Goal: Communication & Community: Answer question/provide support

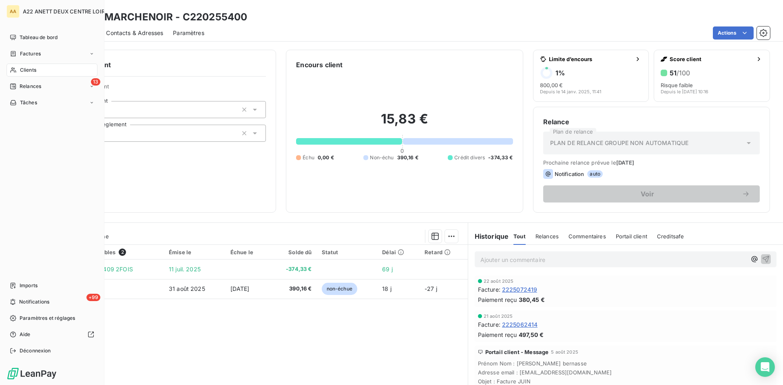
click at [23, 69] on span "Clients" at bounding box center [28, 69] width 16 height 7
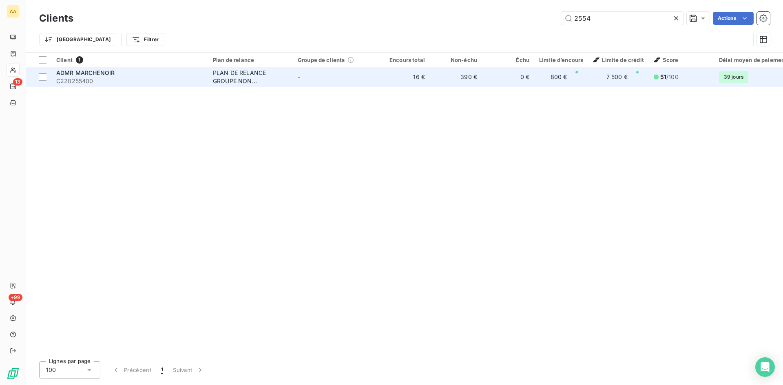
click at [252, 75] on div "PLAN DE RELANCE GROUPE NON AUTOMATIQUE" at bounding box center [250, 77] width 75 height 16
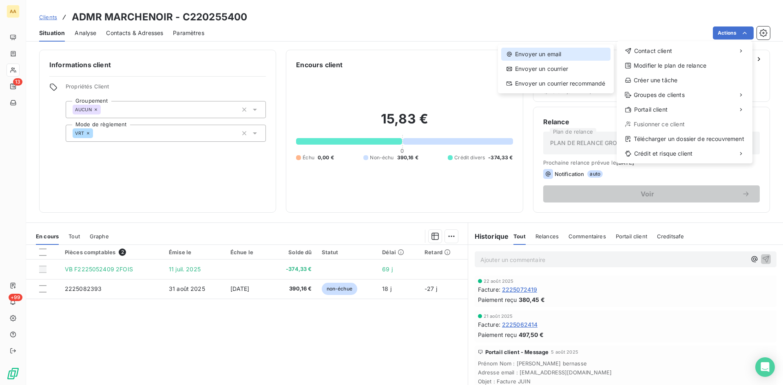
click at [553, 53] on div "Envoyer un email" at bounding box center [555, 54] width 109 height 13
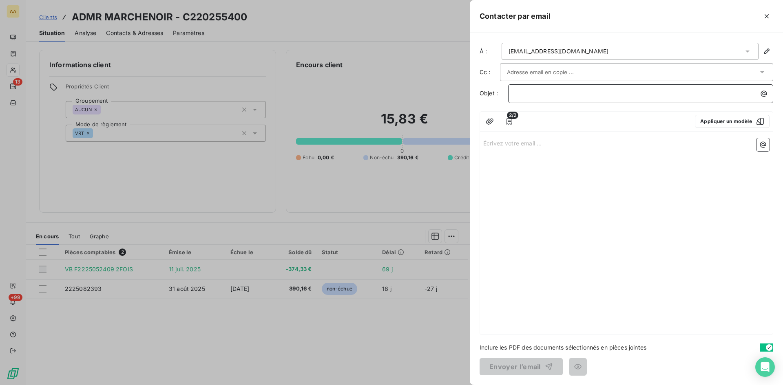
click at [522, 94] on p "﻿" at bounding box center [642, 93] width 255 height 9
click at [496, 143] on p "Écrivez votre email ... ﻿" at bounding box center [626, 142] width 286 height 9
click at [362, 200] on div at bounding box center [391, 192] width 783 height 385
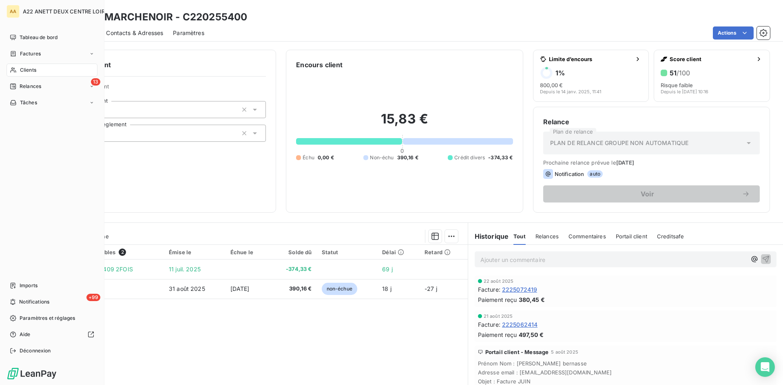
click at [22, 69] on span "Clients" at bounding box center [28, 69] width 16 height 7
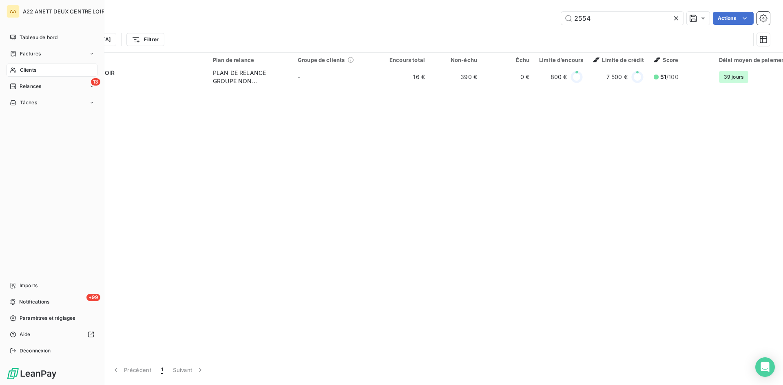
click at [22, 67] on span "Clients" at bounding box center [28, 69] width 16 height 7
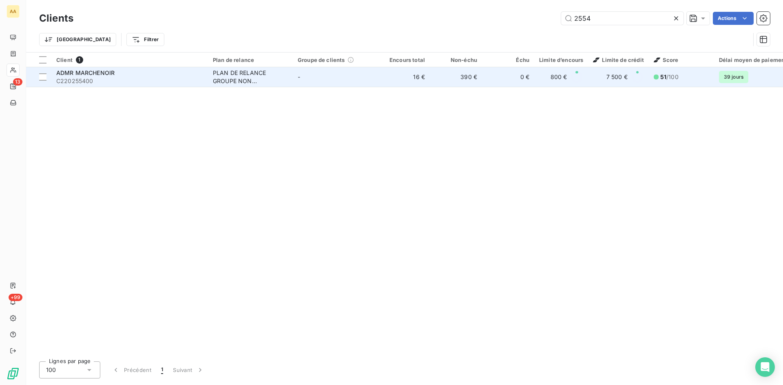
click at [238, 80] on div "PLAN DE RELANCE GROUPE NON AUTOMATIQUE" at bounding box center [250, 77] width 75 height 16
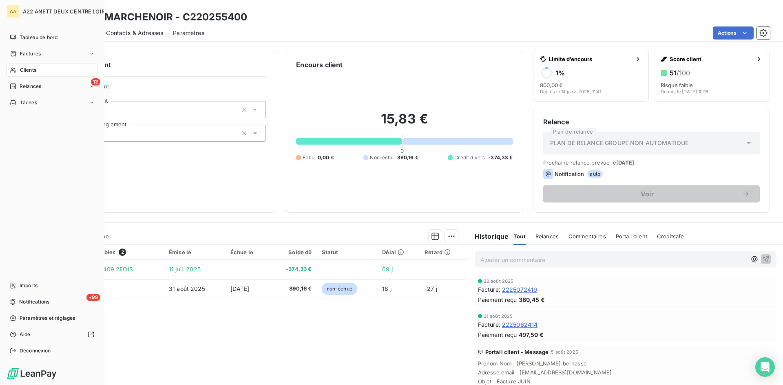
click at [23, 70] on span "Clients" at bounding box center [28, 69] width 16 height 7
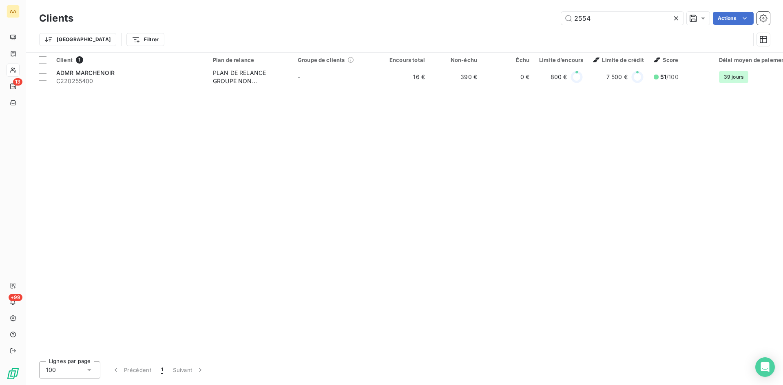
drag, startPoint x: 568, startPoint y: 20, endPoint x: 559, endPoint y: 18, distance: 8.9
click at [561, 19] on input "2554" at bounding box center [622, 18] width 122 height 13
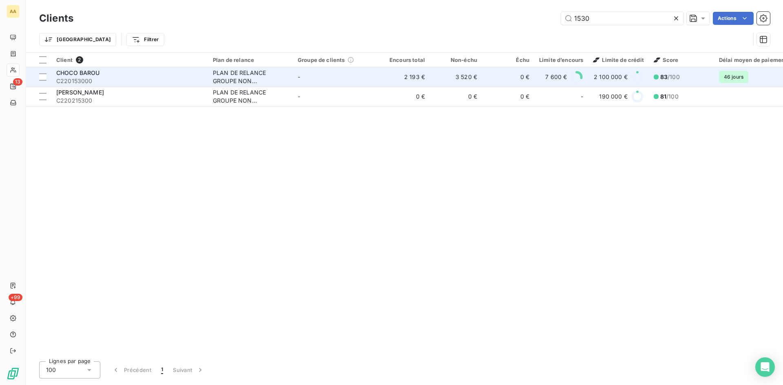
type input "1530"
click at [233, 73] on div "PLAN DE RELANCE GROUPE NON AUTOMATIQUE" at bounding box center [250, 77] width 75 height 16
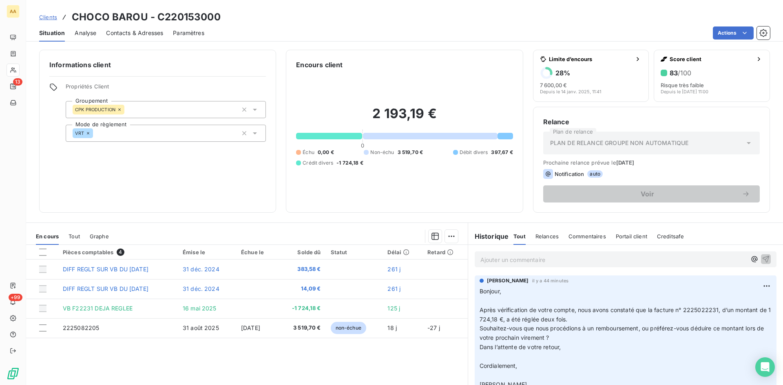
drag, startPoint x: 533, startPoint y: 305, endPoint x: 537, endPoint y: 302, distance: 4.9
click at [567, 322] on p "Bonjour, ﻿ Après vérification de votre compte, nous avons constaté que la factu…" at bounding box center [625, 338] width 292 height 103
click at [537, 302] on p "Bonjour, ﻿ Après vérification de votre compte, nous avons constaté que la factu…" at bounding box center [625, 338] width 292 height 103
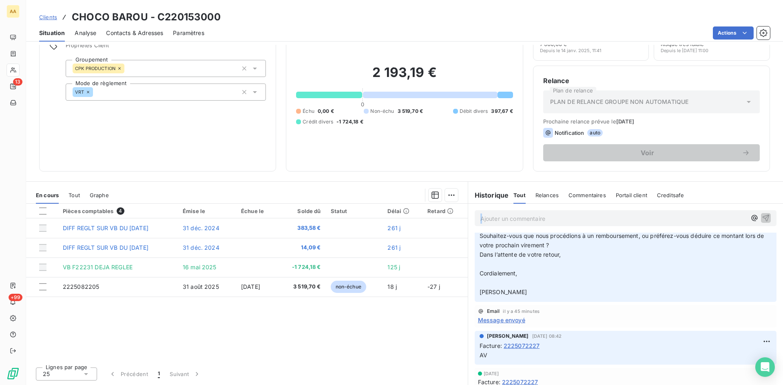
scroll to position [51, 0]
drag, startPoint x: 477, startPoint y: 294, endPoint x: 542, endPoint y: 292, distance: 65.3
click at [549, 294] on p "Bonjour, ﻿ Après vérification de votre compte, nous avons constaté que la factu…" at bounding box center [625, 246] width 292 height 103
drag, startPoint x: 538, startPoint y: 292, endPoint x: 530, endPoint y: 293, distance: 8.2
click at [538, 292] on p "Bonjour, ﻿ Après vérification de votre compte, nous avons constaté que la factu…" at bounding box center [625, 246] width 292 height 103
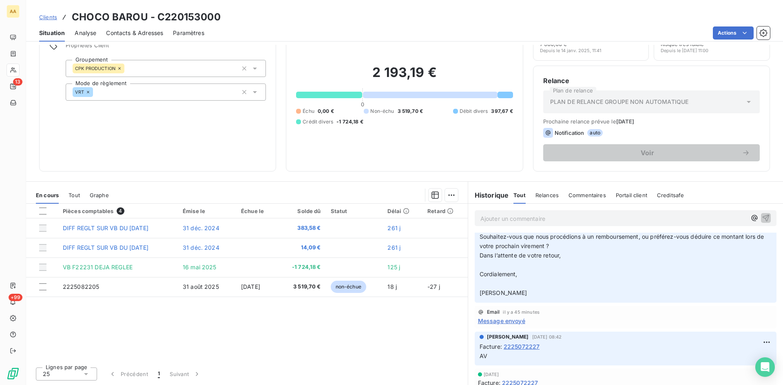
drag, startPoint x: 530, startPoint y: 295, endPoint x: 487, endPoint y: 247, distance: 64.7
click at [468, 239] on div "[PERSON_NAME] il y a 44 minutes Bonjour, ﻿ Après vérification de votre compte, …" at bounding box center [625, 243] width 315 height 122
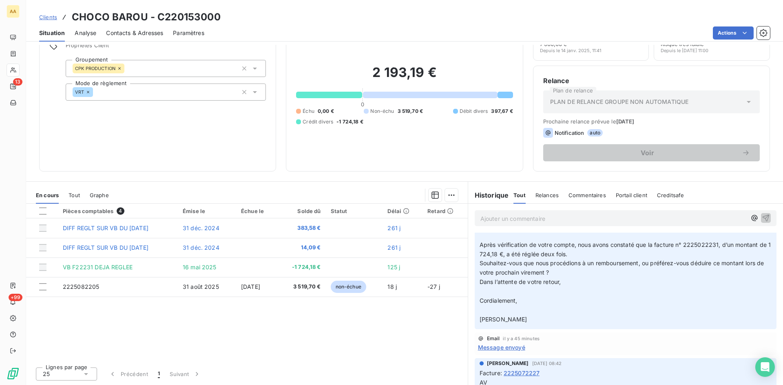
scroll to position [10, 0]
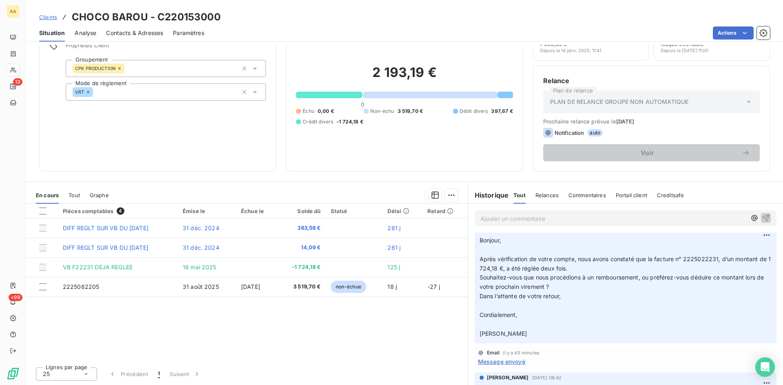
click at [479, 244] on p "Bonjour, ﻿ Après vérification de votre compte, nous avons constaté que la factu…" at bounding box center [625, 287] width 292 height 103
drag, startPoint x: 477, startPoint y: 240, endPoint x: 537, endPoint y: 333, distance: 110.8
click at [537, 333] on p "Bonjour, ﻿ Après vérification de votre compte, nous avons constaté que la factu…" at bounding box center [625, 287] width 292 height 103
copy p "Bonjour, ﻿ Après vérification de votre compte, nous avons constaté que la factu…"
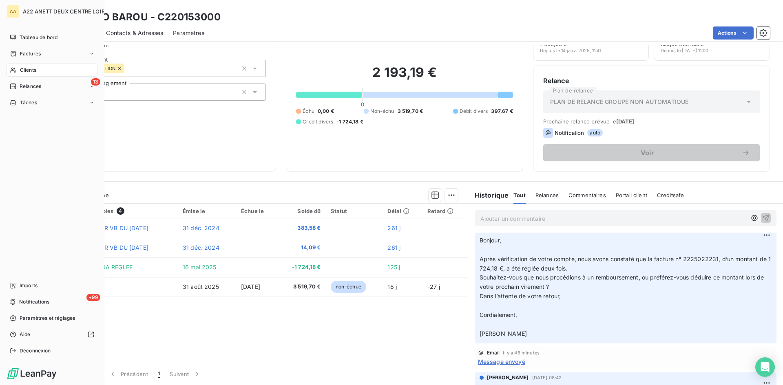
click at [23, 70] on span "Clients" at bounding box center [28, 69] width 16 height 7
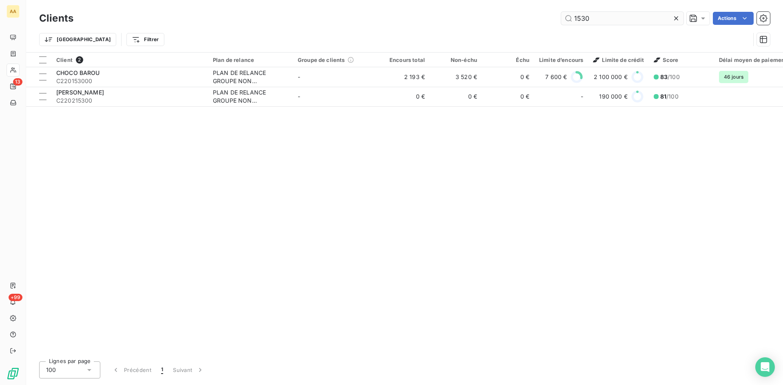
drag, startPoint x: 617, startPoint y: 18, endPoint x: 561, endPoint y: 19, distance: 56.3
click at [561, 19] on input "1530" at bounding box center [622, 18] width 122 height 13
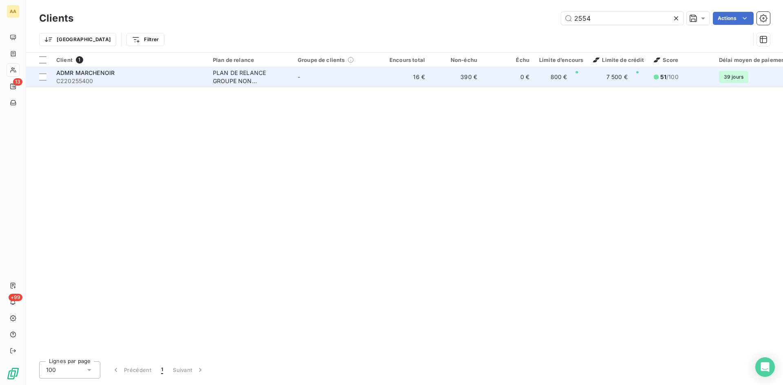
type input "2554"
click at [258, 76] on div "PLAN DE RELANCE GROUPE NON AUTOMATIQUE" at bounding box center [250, 77] width 75 height 16
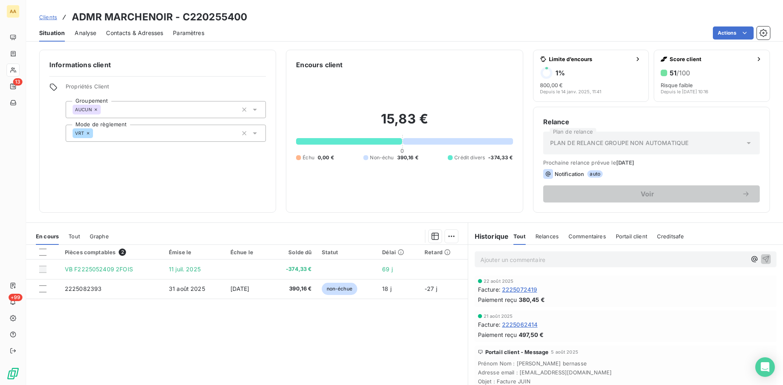
click at [492, 259] on p "Ajouter un commentaire ﻿" at bounding box center [613, 260] width 266 height 10
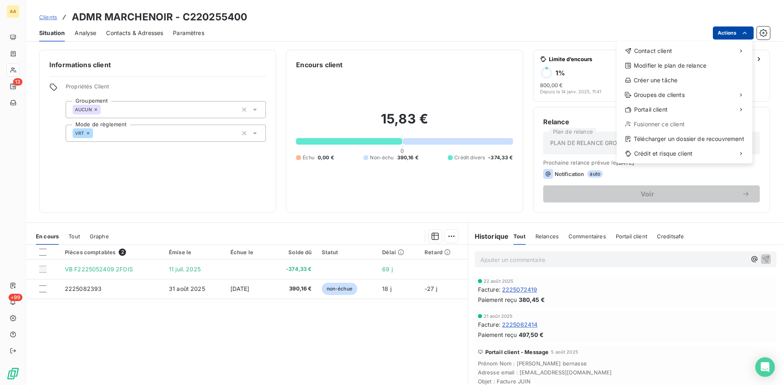
click at [735, 29] on html "AA 13 +99 Clients ADMR MARCHENOIR - C220255400 Situation Analyse Contacts & Adr…" at bounding box center [391, 192] width 783 height 385
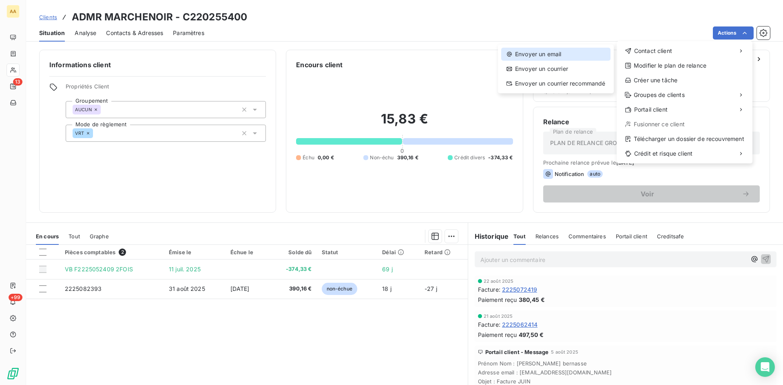
click at [530, 52] on div "Envoyer un email" at bounding box center [555, 54] width 109 height 13
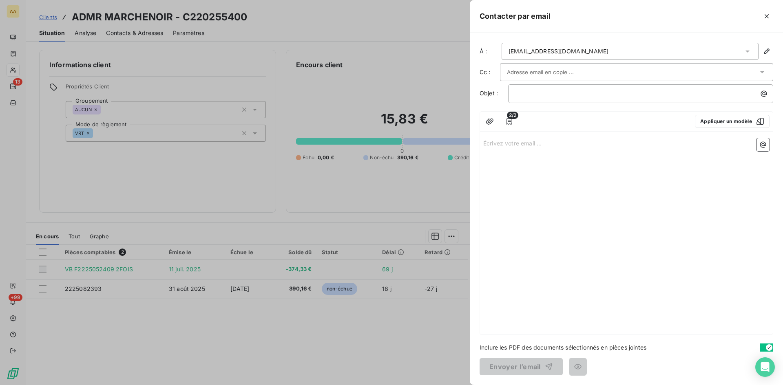
click at [501, 144] on p "Écrivez votre email ... ﻿" at bounding box center [626, 142] width 286 height 9
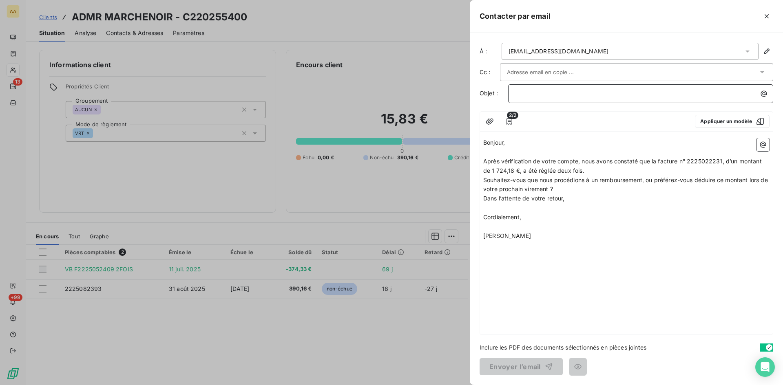
click at [530, 91] on p "﻿" at bounding box center [642, 93] width 255 height 9
drag, startPoint x: 723, startPoint y: 160, endPoint x: 702, endPoint y: 161, distance: 20.4
click at [702, 161] on span "Après vérification de votre compte, nous avons constaté que la facture n° 22250…" at bounding box center [623, 166] width 280 height 16
drag, startPoint x: 513, startPoint y: 172, endPoint x: 492, endPoint y: 171, distance: 21.2
click at [492, 171] on span "Après vérification de votre compte, nous avons constaté que la facture n° 22250…" at bounding box center [623, 166] width 281 height 16
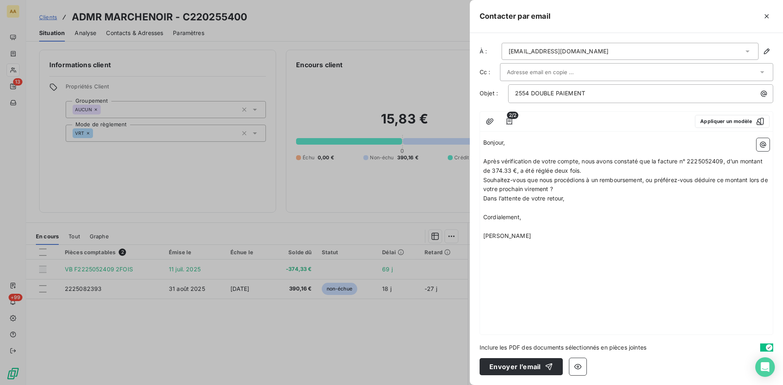
click at [610, 258] on div "Bonjour, ﻿ Après vérification de votre compte, nous avons constaté que la factu…" at bounding box center [626, 235] width 293 height 200
click at [512, 366] on button "Envoyer l’email" at bounding box center [520, 366] width 83 height 17
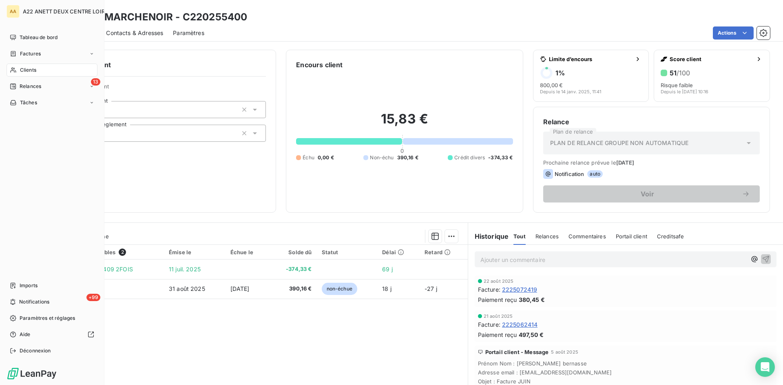
click at [23, 69] on span "Clients" at bounding box center [28, 69] width 16 height 7
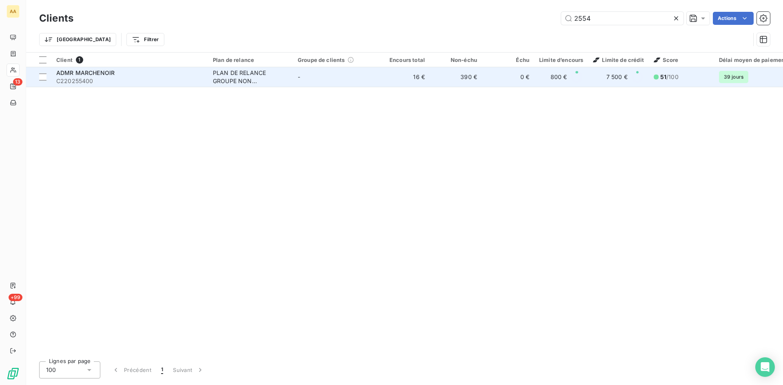
click at [254, 72] on div "PLAN DE RELANCE GROUPE NON AUTOMATIQUE" at bounding box center [250, 77] width 75 height 16
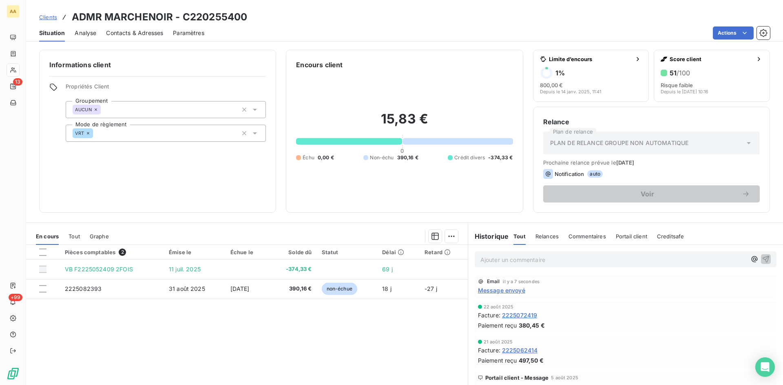
click at [512, 291] on span "Message envoyé" at bounding box center [501, 290] width 47 height 9
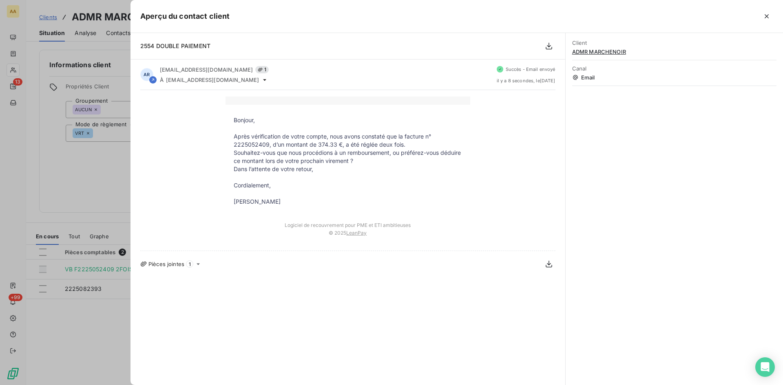
drag, startPoint x: 298, startPoint y: 204, endPoint x: 228, endPoint y: 121, distance: 109.1
click at [228, 121] on tbody "Bonjour, ﻿ Après vérification de votre compte, nous avons constaté que la factu…" at bounding box center [347, 161] width 245 height 90
copy tbody "Bonjour, ﻿ Après vérification de votre compte, nous avons constaté que la factu…"
click at [113, 186] on div at bounding box center [391, 192] width 783 height 385
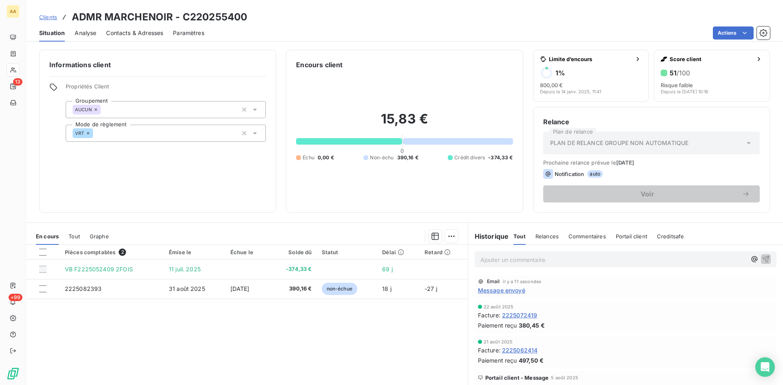
click at [493, 261] on p "Ajouter un commentaire ﻿" at bounding box center [613, 260] width 266 height 10
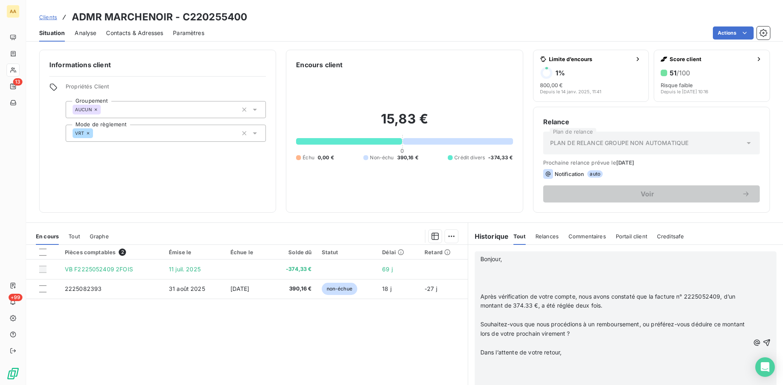
click at [523, 259] on p "Bonjour," at bounding box center [614, 259] width 269 height 9
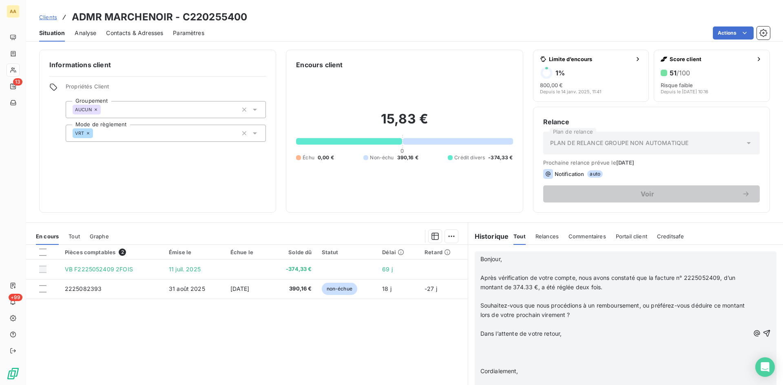
click at [614, 285] on p "Après vérification de votre compte, nous avons constaté que la facture n° 22250…" at bounding box center [614, 283] width 269 height 19
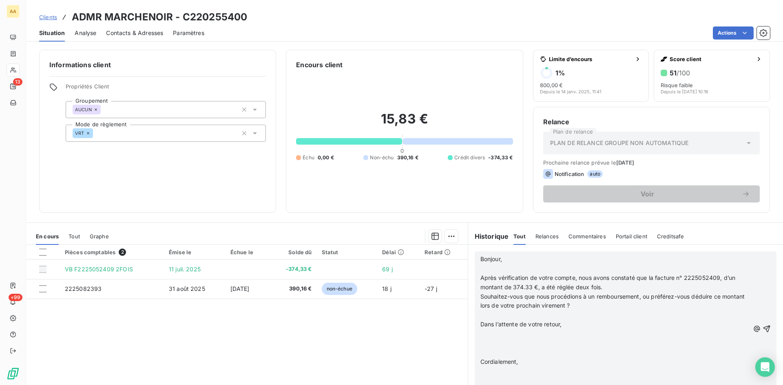
click at [603, 305] on p "Souhaitez-vous que nous procédions à un remboursement, ou préférez-vous déduire…" at bounding box center [614, 301] width 269 height 19
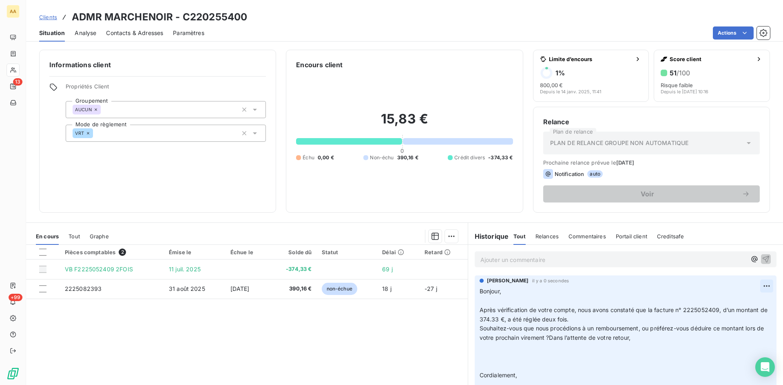
click at [753, 285] on html "AA 13 +99 Clients ADMR MARCHENOIR - C220255400 Situation Analyse Contacts & Adr…" at bounding box center [391, 192] width 783 height 385
click at [728, 304] on div "Editer" at bounding box center [735, 304] width 46 height 13
click at [567, 337] on span "Souhaitez-vous que nous procédions à un remboursement, ou préférez-vous déduire…" at bounding box center [617, 333] width 277 height 16
click at [570, 348] on p "Bonjour, Après vérification de votre compte, nous avons constaté que la facture…" at bounding box center [620, 357] width 282 height 140
click at [532, 355] on p "Bonjour, Après vérification de votre compte, nous avons constaté que la facture…" at bounding box center [620, 343] width 282 height 112
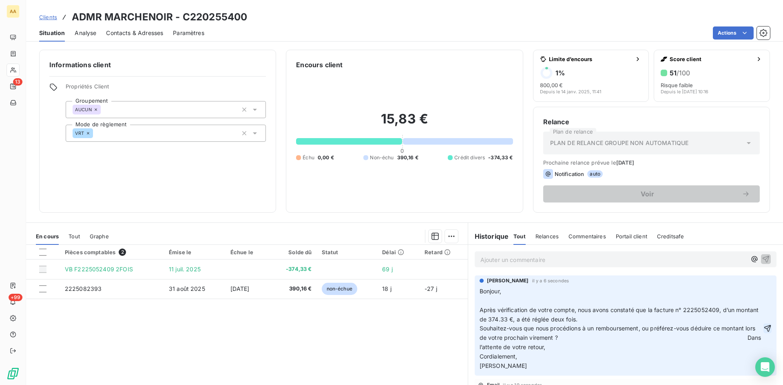
click at [763, 330] on icon "button" at bounding box center [767, 329] width 8 height 8
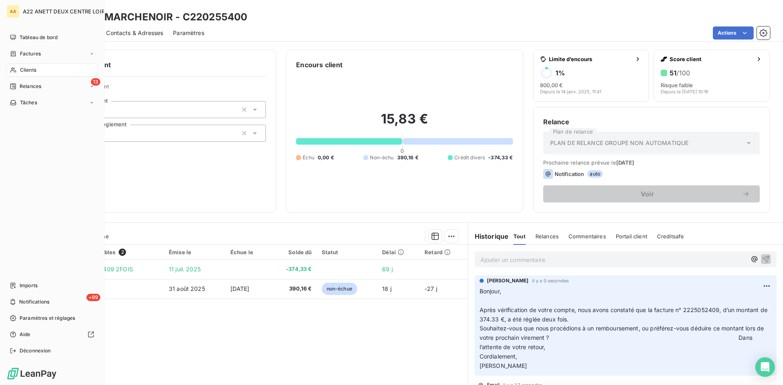
click at [25, 73] on span "Clients" at bounding box center [28, 69] width 16 height 7
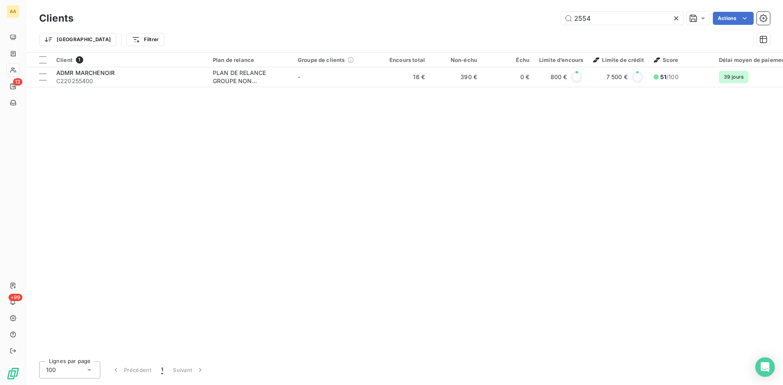
drag, startPoint x: 595, startPoint y: 22, endPoint x: 555, endPoint y: 21, distance: 40.4
click at [555, 21] on div "2554 Actions" at bounding box center [426, 18] width 687 height 13
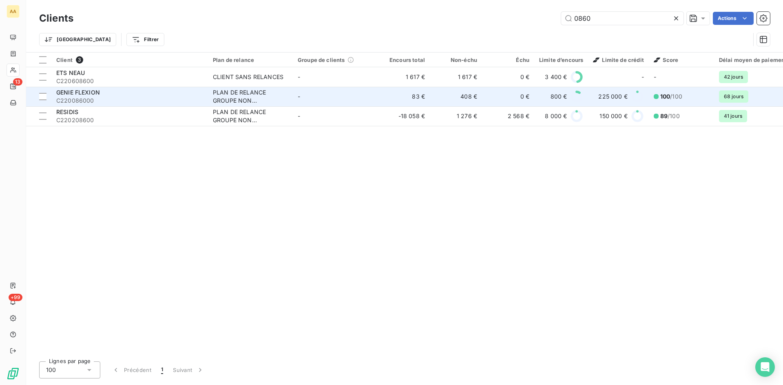
type input "0860"
click at [227, 98] on div "PLAN DE RELANCE GROUPE NON AUTOMATIQUE" at bounding box center [250, 96] width 75 height 16
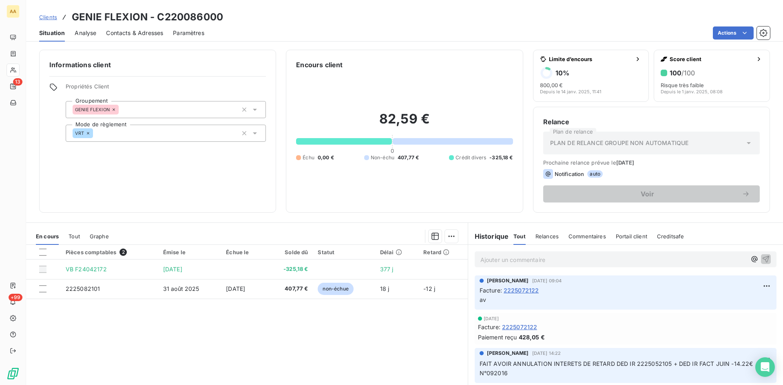
click at [488, 262] on p "Ajouter un commentaire ﻿" at bounding box center [613, 260] width 266 height 10
click at [762, 259] on icon "button" at bounding box center [766, 259] width 8 height 8
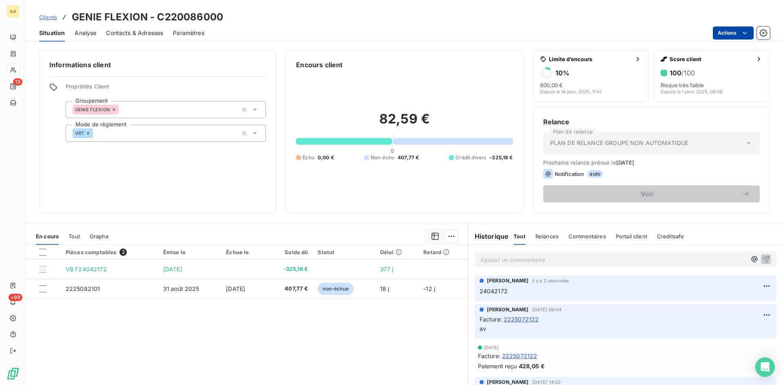
click at [746, 37] on html "AA 13 +99 Clients GENIE FLEXION - C220086000 Situation Analyse Contacts & Adres…" at bounding box center [391, 192] width 783 height 385
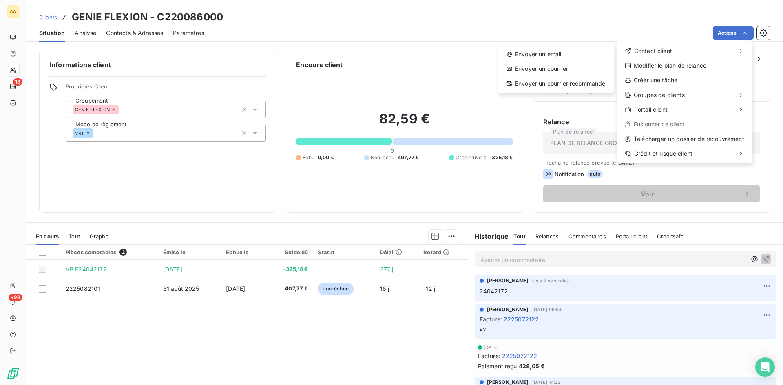
click at [21, 69] on html "AA 13 +99 Clients GENIE FLEXION - C220086000 Situation Analyse Contacts & Adres…" at bounding box center [391, 192] width 783 height 385
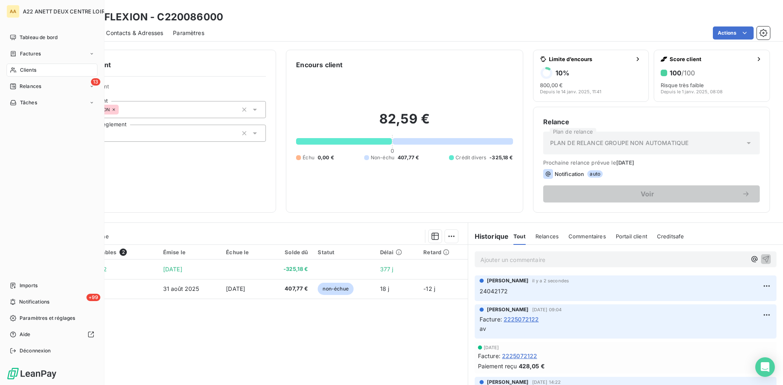
click at [25, 71] on span "Clients" at bounding box center [28, 69] width 16 height 7
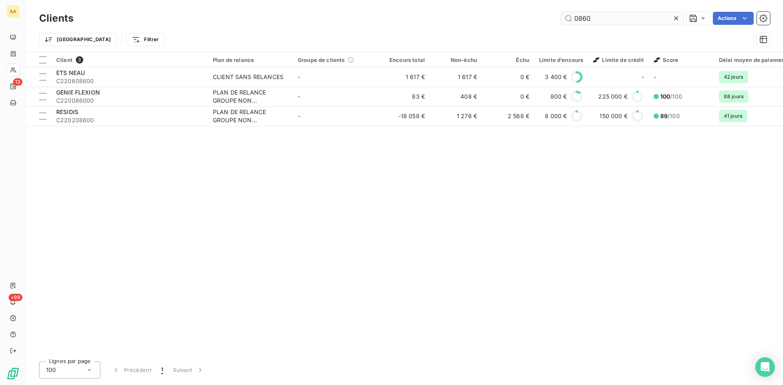
drag, startPoint x: 591, startPoint y: 18, endPoint x: 573, endPoint y: 19, distance: 18.0
click at [573, 19] on input "0860" at bounding box center [622, 18] width 122 height 13
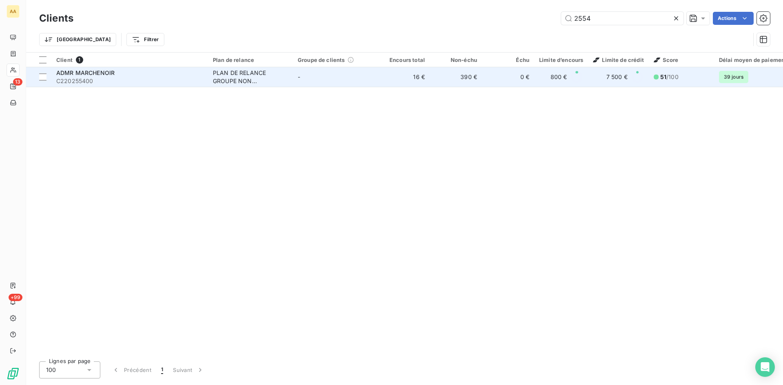
type input "2554"
click at [225, 79] on div "PLAN DE RELANCE GROUPE NON AUTOMATIQUE" at bounding box center [250, 77] width 75 height 16
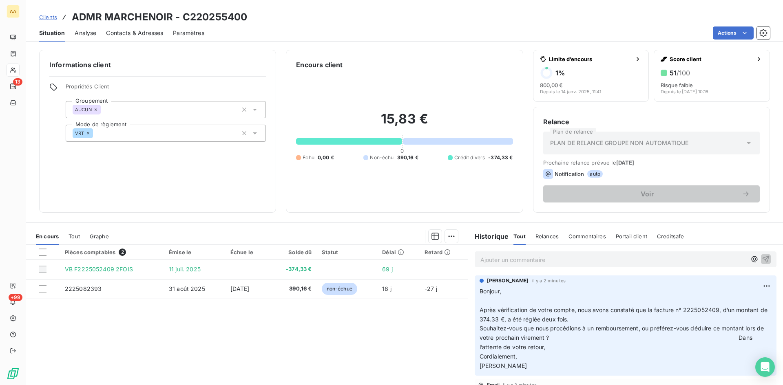
drag, startPoint x: 531, startPoint y: 367, endPoint x: 477, endPoint y: 298, distance: 87.4
click at [475, 294] on div "[PERSON_NAME] il y a 2 minutes Bonjour, Après vérification de votre compte, nou…" at bounding box center [626, 326] width 302 height 100
copy span "Bonjour, Après vérification de votre compte, nous avons constaté que la facture…"
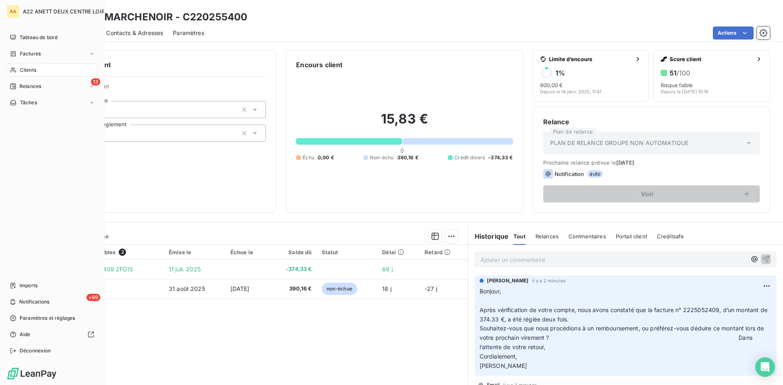
click at [34, 70] on span "Clients" at bounding box center [28, 69] width 16 height 7
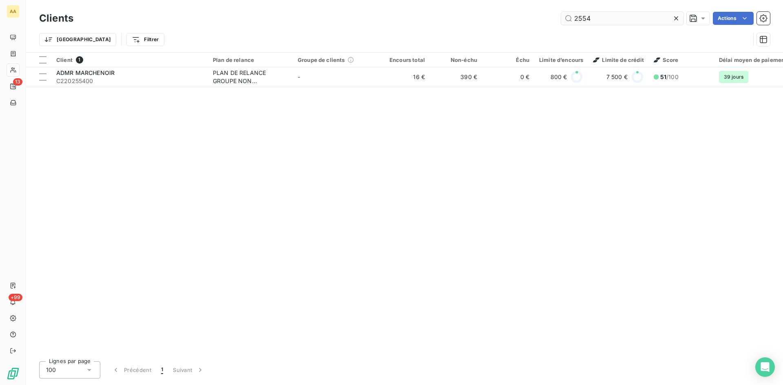
drag, startPoint x: 589, startPoint y: 20, endPoint x: 570, endPoint y: 21, distance: 18.8
click at [570, 21] on input "2554" at bounding box center [622, 18] width 122 height 13
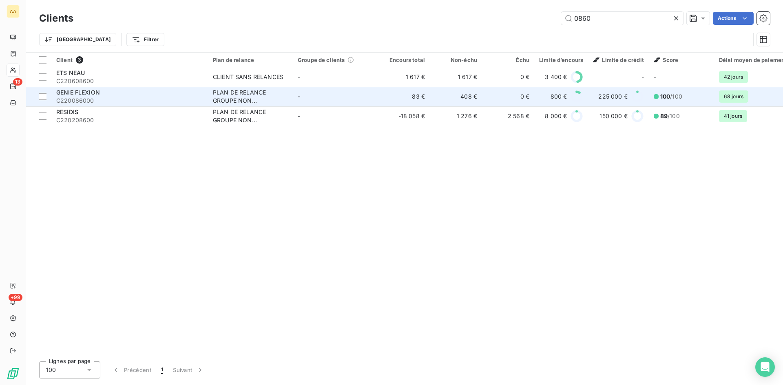
type input "0860"
click at [241, 93] on div "PLAN DE RELANCE GROUPE NON AUTOMATIQUE" at bounding box center [250, 96] width 75 height 16
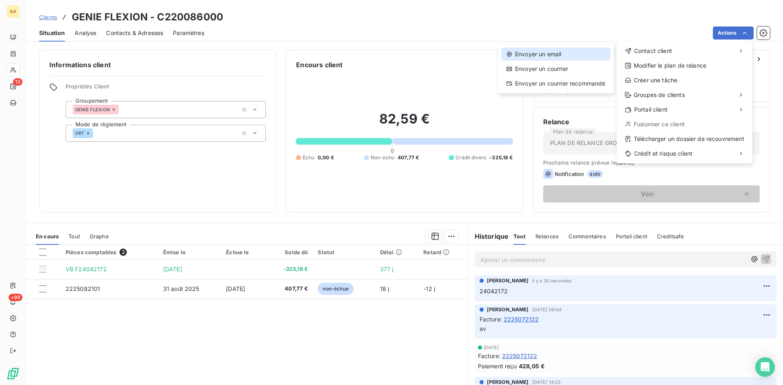
click at [547, 53] on div "Envoyer un email" at bounding box center [555, 54] width 109 height 13
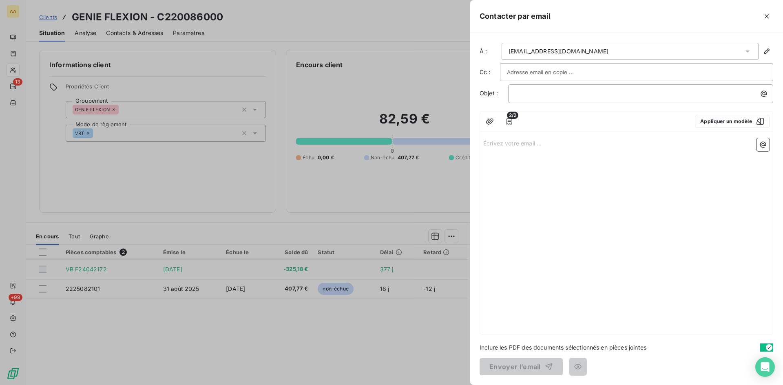
click at [490, 145] on p "Écrivez votre email ... ﻿" at bounding box center [626, 142] width 286 height 9
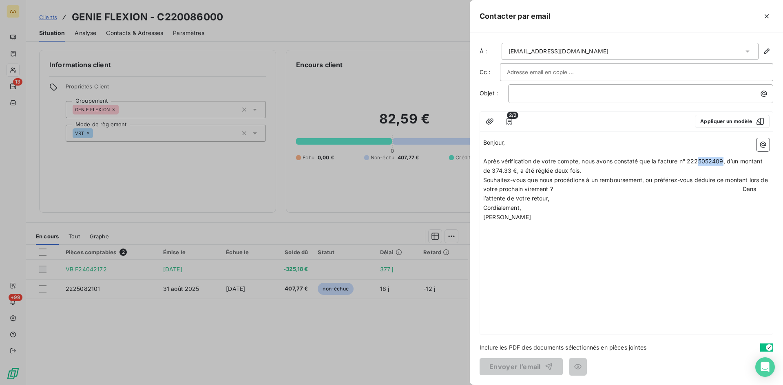
drag, startPoint x: 723, startPoint y: 160, endPoint x: 699, endPoint y: 157, distance: 24.3
click at [699, 157] on p "Après vérification de votre compte, nous avons constaté que la facture n° 22250…" at bounding box center [626, 166] width 286 height 19
drag, startPoint x: 505, startPoint y: 172, endPoint x: 492, endPoint y: 171, distance: 12.6
click at [492, 171] on span "Après vérification de votre compte, nous avons constaté que la facture n° 22240…" at bounding box center [623, 166] width 280 height 16
click at [749, 188] on span "Souhaitez-vous que nous procédions à un remboursement, ou préférez-vous déduire…" at bounding box center [626, 190] width 286 height 26
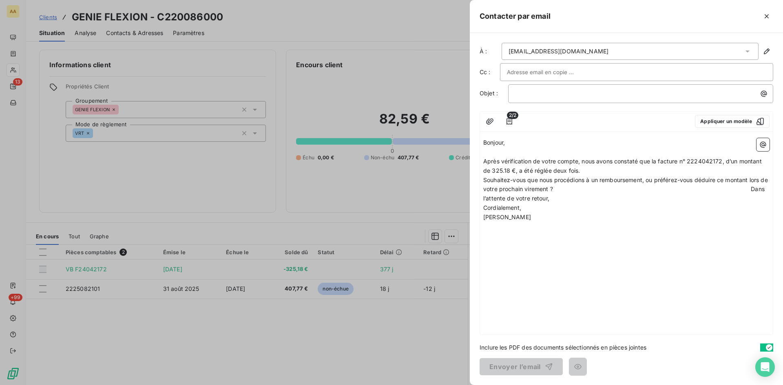
click at [568, 201] on p "Souhaitez-vous que nous procédions à un remboursement, ou préférez-vous déduire…" at bounding box center [626, 190] width 286 height 28
click at [532, 213] on p "Cordialement," at bounding box center [626, 217] width 286 height 9
click at [531, 91] on p "﻿" at bounding box center [642, 93] width 255 height 9
click at [520, 364] on button "Envoyer l’email" at bounding box center [520, 366] width 83 height 17
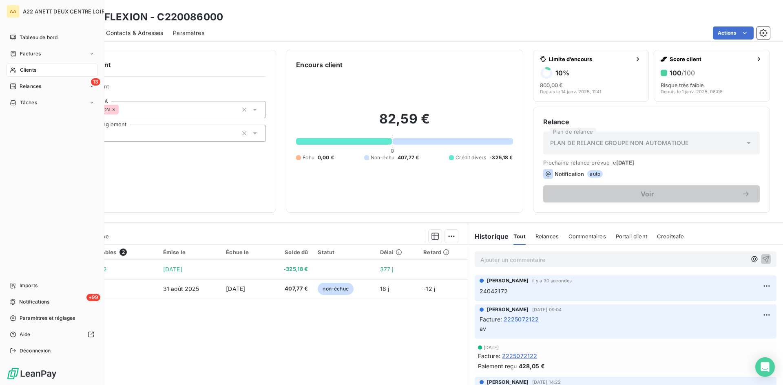
click at [24, 72] on span "Clients" at bounding box center [28, 69] width 16 height 7
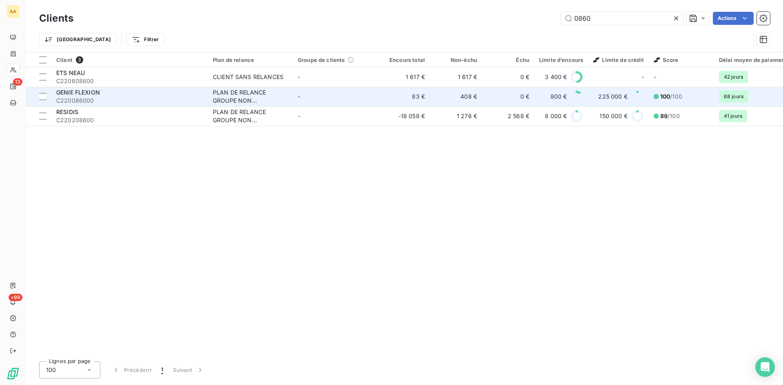
click at [250, 99] on div "PLAN DE RELANCE GROUPE NON AUTOMATIQUE" at bounding box center [250, 96] width 75 height 16
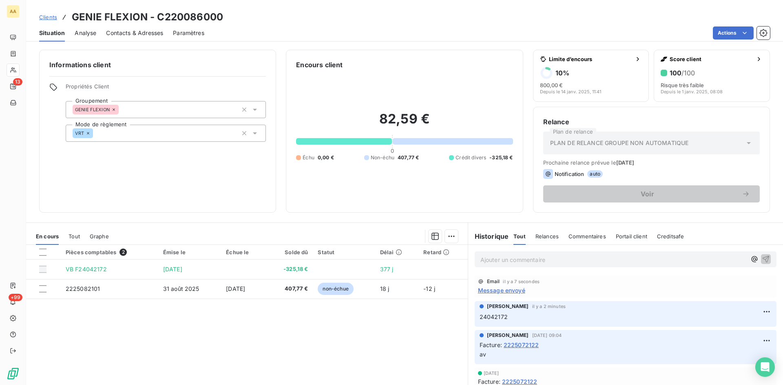
click at [511, 290] on span "Message envoyé" at bounding box center [501, 290] width 47 height 9
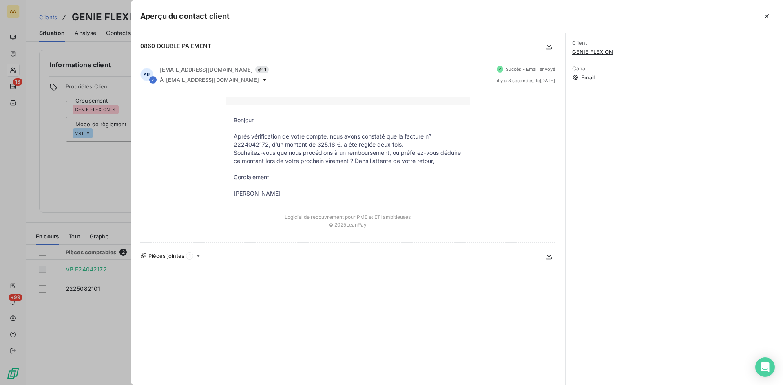
drag, startPoint x: 295, startPoint y: 195, endPoint x: 229, endPoint y: 122, distance: 98.5
click at [229, 122] on tbody "Bonjour, Après vérification de votre compte, nous avons constaté que la facture…" at bounding box center [347, 157] width 245 height 82
copy tbody "Bonjour, Après vérification de votre compte, nous avons constaté que la facture…"
click at [95, 203] on div at bounding box center [391, 192] width 783 height 385
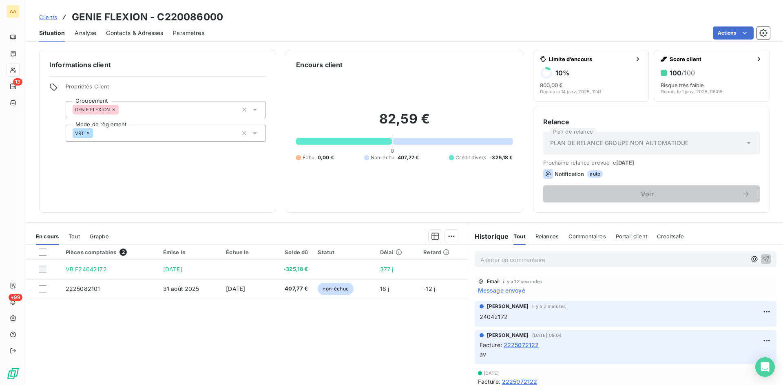
click at [482, 263] on p "Ajouter un commentaire ﻿" at bounding box center [613, 260] width 266 height 10
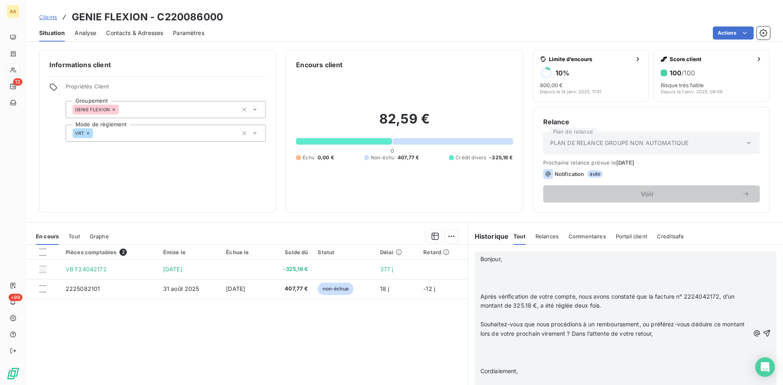
click at [512, 262] on p "Bonjour," at bounding box center [614, 259] width 269 height 9
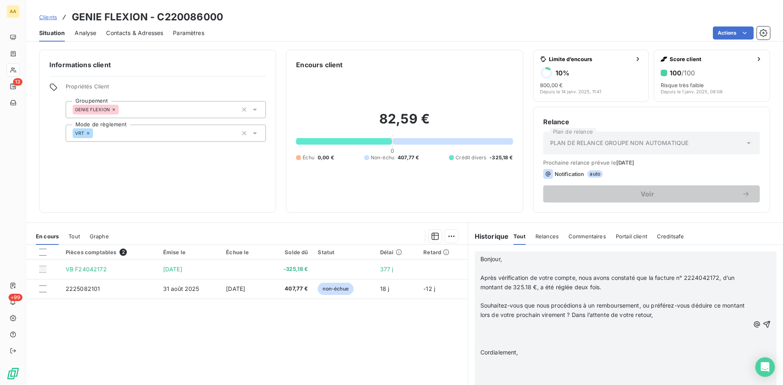
click at [612, 288] on p "Après vérification de votre compte, nous avons constaté que la facture n° 22240…" at bounding box center [614, 283] width 269 height 19
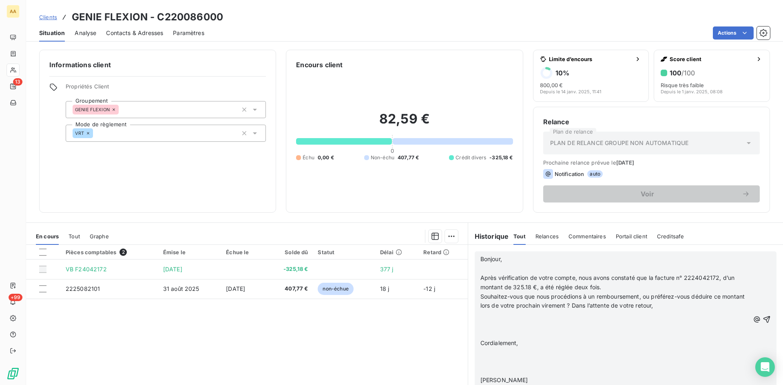
click at [681, 306] on p "Souhaitez-vous que nous procédions à un remboursement, ou préférez-vous déduire…" at bounding box center [614, 301] width 269 height 19
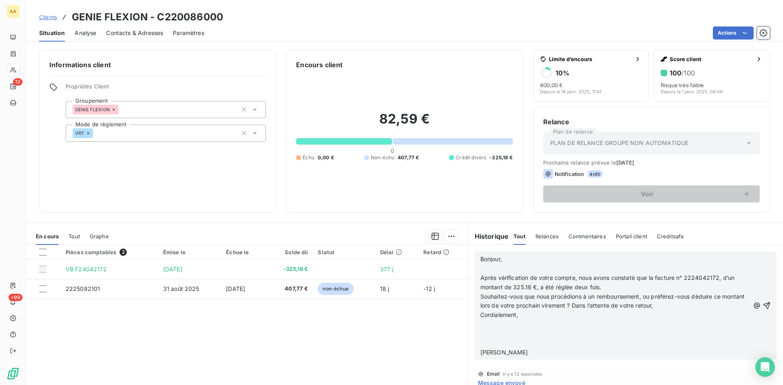
click at [532, 317] on p "Cordialement," at bounding box center [614, 315] width 269 height 9
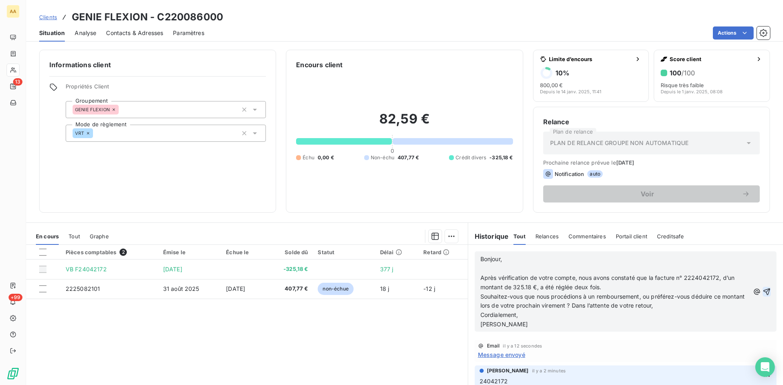
click at [762, 292] on icon "button" at bounding box center [766, 292] width 8 height 8
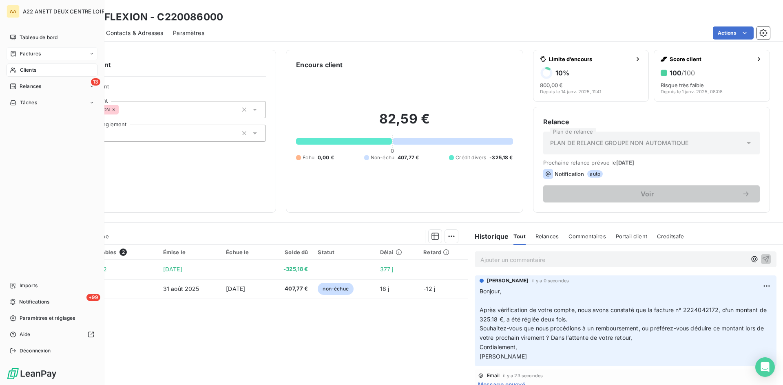
drag, startPoint x: 31, startPoint y: 69, endPoint x: 50, endPoint y: 53, distance: 24.9
click at [31, 69] on span "Clients" at bounding box center [28, 69] width 16 height 7
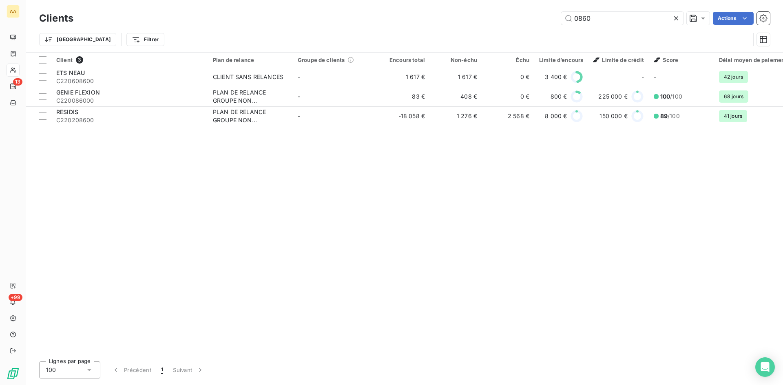
drag, startPoint x: 559, startPoint y: 18, endPoint x: 546, endPoint y: 18, distance: 13.5
click at [546, 18] on div "0860 Actions" at bounding box center [426, 18] width 687 height 13
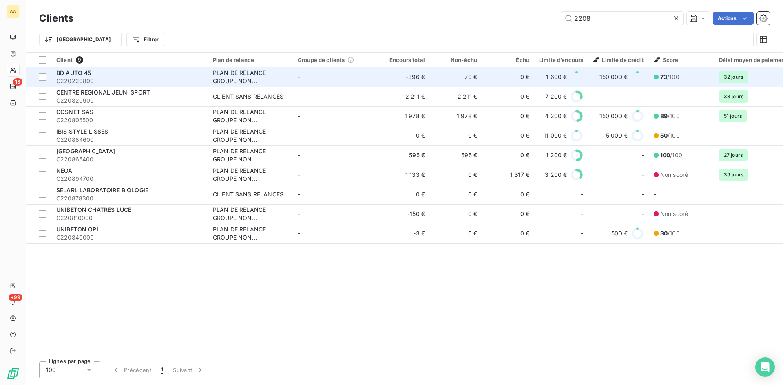
type input "2208"
click at [224, 75] on div "PLAN DE RELANCE GROUPE NON AUTOMATIQUE" at bounding box center [250, 77] width 75 height 16
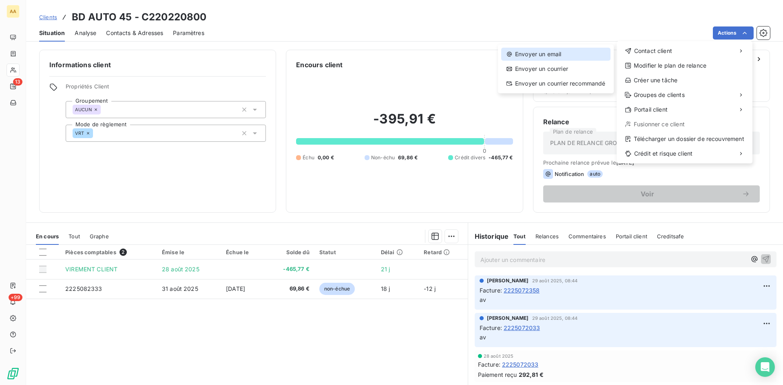
click at [547, 54] on div "Envoyer un email" at bounding box center [555, 54] width 109 height 13
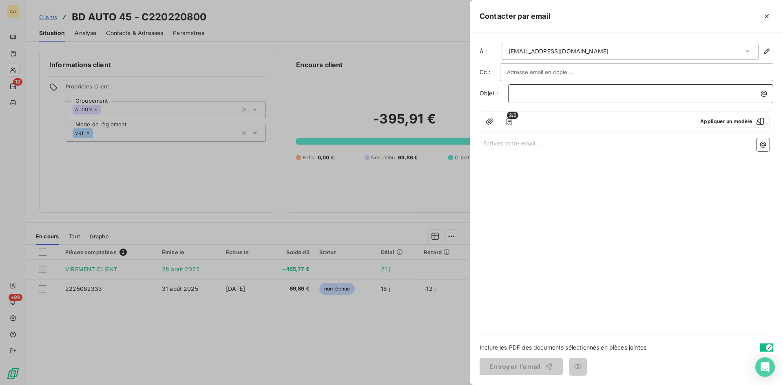
click at [515, 95] on p "﻿" at bounding box center [642, 93] width 255 height 9
click at [531, 91] on span "2208 DETAIL VIREMENT" at bounding box center [549, 93] width 68 height 7
click at [545, 186] on div "Écrivez votre email ... ﻿" at bounding box center [626, 235] width 293 height 200
click at [497, 144] on p "Écrivez votre email ... ﻿" at bounding box center [626, 142] width 286 height 9
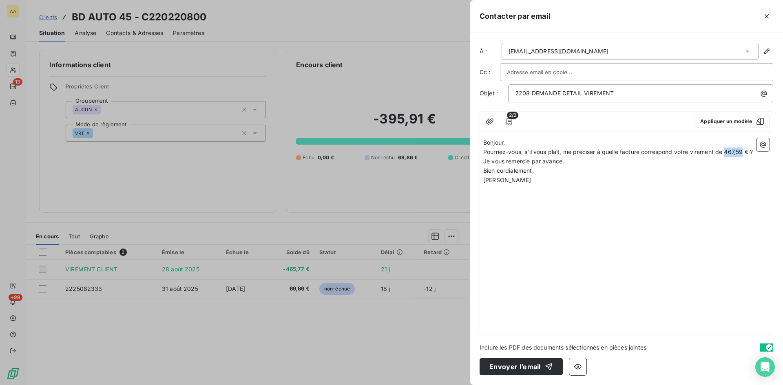
drag, startPoint x: 745, startPoint y: 153, endPoint x: 728, endPoint y: 151, distance: 17.3
click at [728, 151] on span "Pourriez-vous, s'il vous plaît, me préciser à quelle facture correspond votre v…" at bounding box center [617, 151] width 269 height 7
click at [750, 151] on span "Pourriez-vous, s'il vous plaît, me préciser à quelle facture correspond votre v…" at bounding box center [618, 151] width 270 height 7
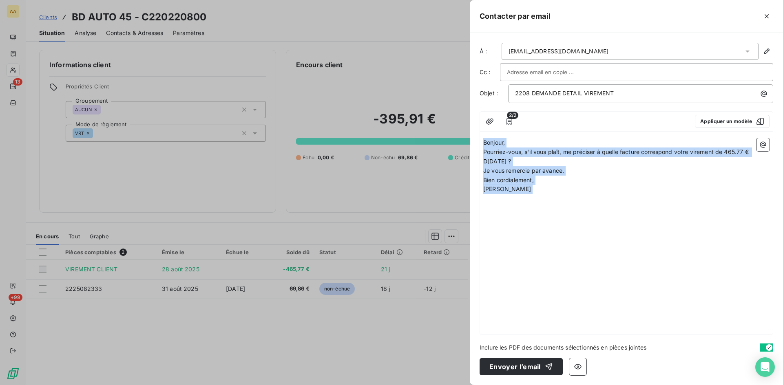
drag, startPoint x: 546, startPoint y: 195, endPoint x: 469, endPoint y: 131, distance: 99.3
click at [469, 385] on div "Contacter par email À : [EMAIL_ADDRESS][DOMAIN_NAME] Cc : Objet : 2208 DEMANDE …" at bounding box center [391, 385] width 783 height 0
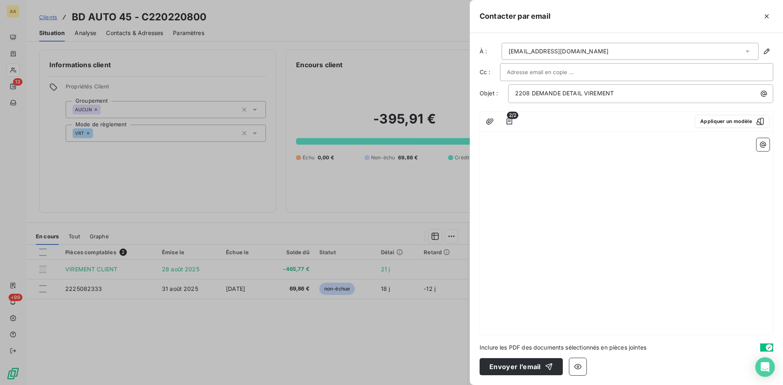
click at [517, 136] on div "﻿ ﻿" at bounding box center [626, 235] width 293 height 200
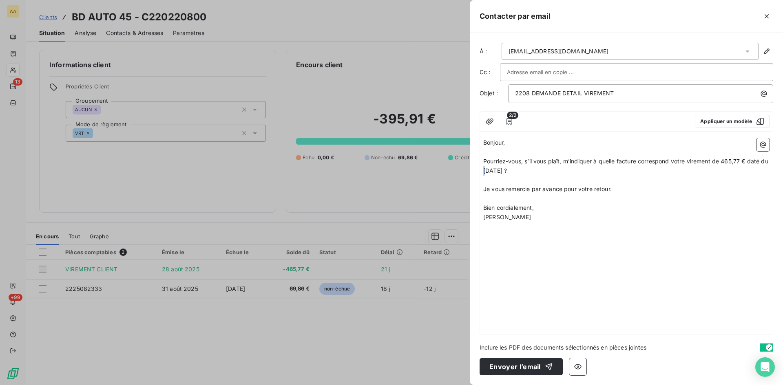
click at [493, 172] on span "Pourriez-vous, s’il vous plaît, m’indiquer à quelle facture correspond votre vi…" at bounding box center [626, 166] width 287 height 16
click at [543, 208] on p "Bien cordialement," at bounding box center [626, 207] width 286 height 9
click at [512, 367] on button "Envoyer l’email" at bounding box center [520, 366] width 83 height 17
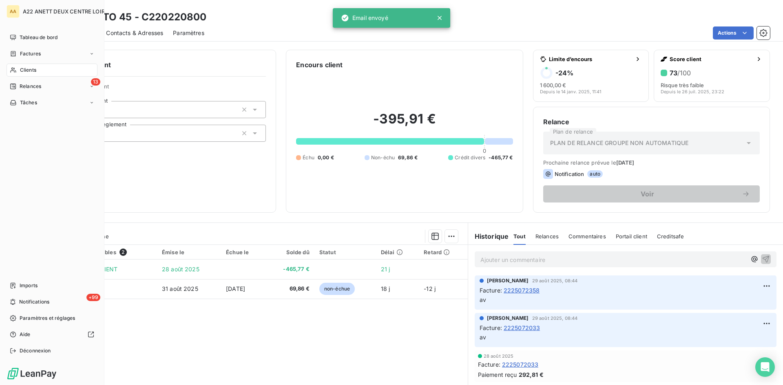
click at [21, 66] on div "Clients" at bounding box center [52, 70] width 91 height 13
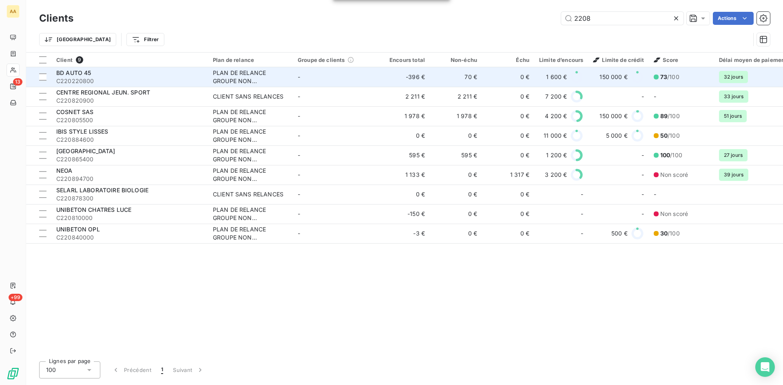
click at [217, 75] on div "PLAN DE RELANCE GROUPE NON AUTOMATIQUE" at bounding box center [250, 77] width 75 height 16
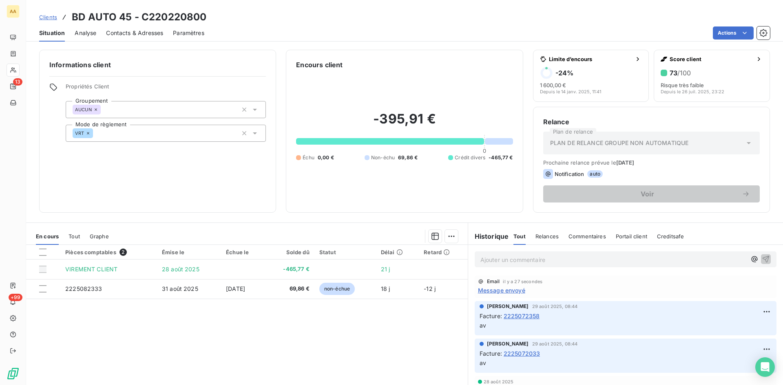
click at [498, 292] on span "Message envoyé" at bounding box center [501, 290] width 47 height 9
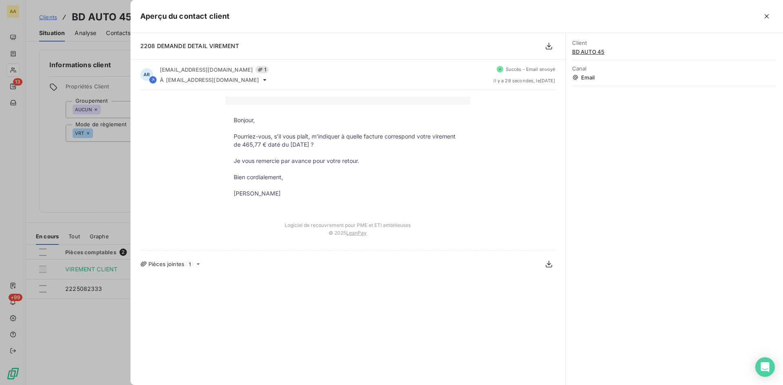
drag, startPoint x: 278, startPoint y: 191, endPoint x: 225, endPoint y: 119, distance: 89.5
click at [225, 119] on tbody "Bonjour, Pourriez-vous, s’il vous plaît, m’indiquer à quelle facture correspond…" at bounding box center [347, 161] width 245 height 90
copy tbody "Bonjour, Pourriez-vous, s’il vous plaît, m’indiquer à quelle facture correspond…"
click at [48, 166] on div at bounding box center [391, 192] width 783 height 385
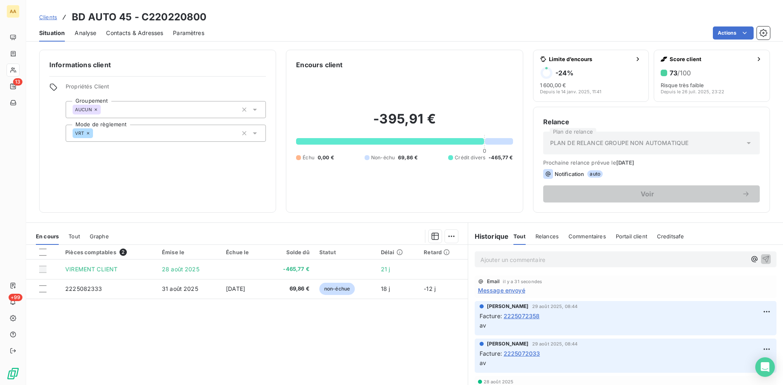
click at [485, 263] on p "Ajouter un commentaire ﻿" at bounding box center [613, 260] width 266 height 10
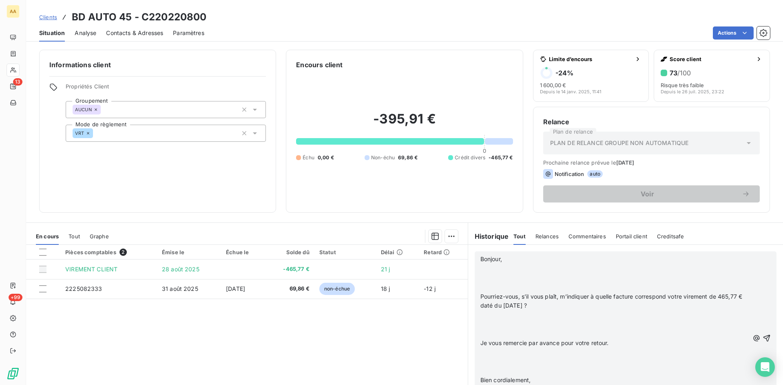
click at [546, 264] on p "﻿" at bounding box center [614, 268] width 269 height 9
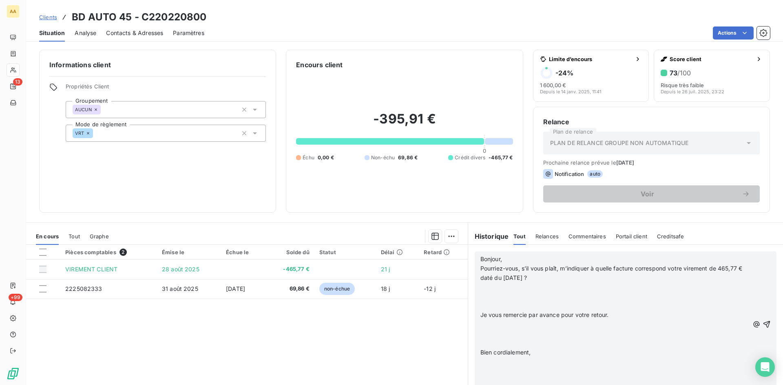
click at [554, 279] on p "Pourriez-vous, s’il vous plaît, m’indiquer à quelle facture correspond votre vi…" at bounding box center [614, 273] width 269 height 19
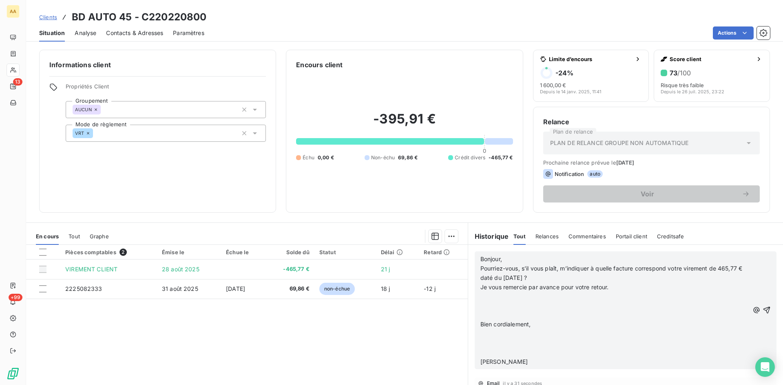
click at [613, 286] on p "Je vous remercie par avance pour votre retour." at bounding box center [614, 287] width 269 height 9
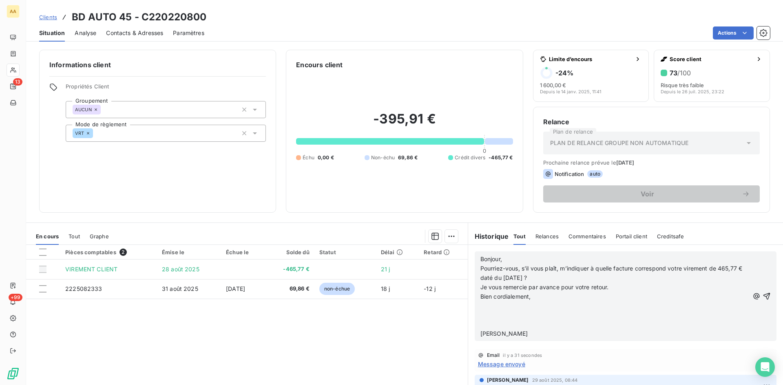
click at [545, 294] on p "Bien cordialement," at bounding box center [614, 296] width 269 height 9
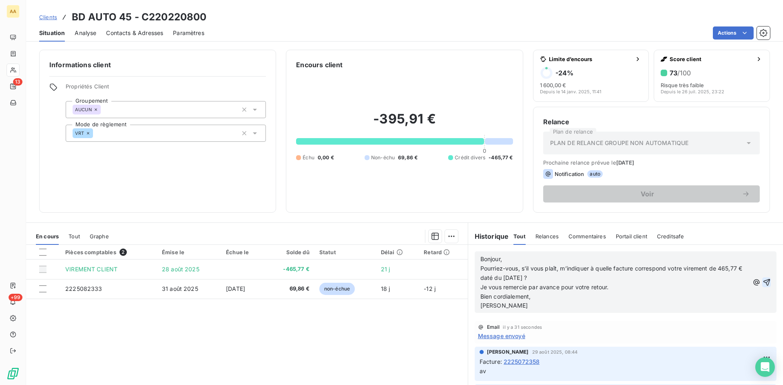
click at [763, 282] on icon "button" at bounding box center [766, 282] width 7 height 7
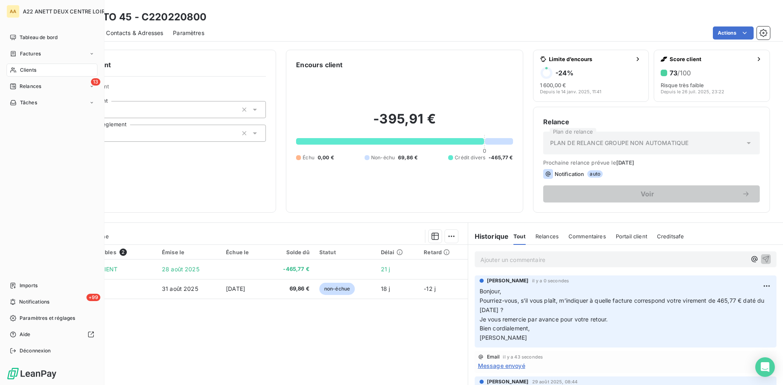
click at [27, 68] on span "Clients" at bounding box center [28, 69] width 16 height 7
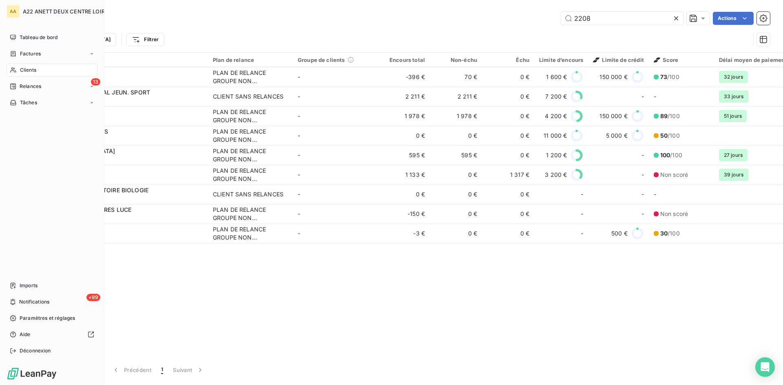
click at [20, 71] on span "Clients" at bounding box center [28, 69] width 16 height 7
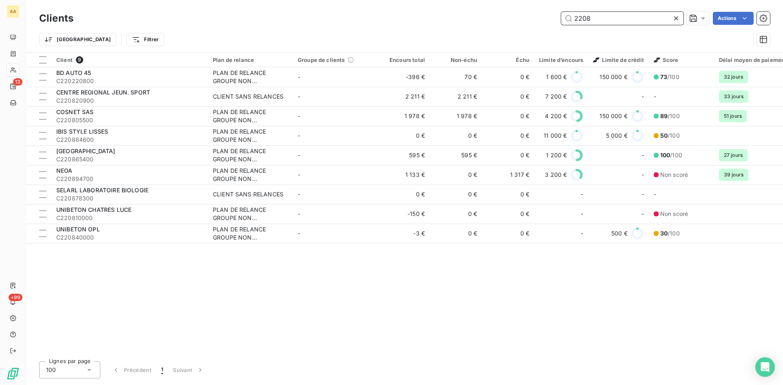
drag, startPoint x: 595, startPoint y: 20, endPoint x: 539, endPoint y: 22, distance: 55.9
click at [539, 22] on div "2208 Actions" at bounding box center [426, 18] width 687 height 13
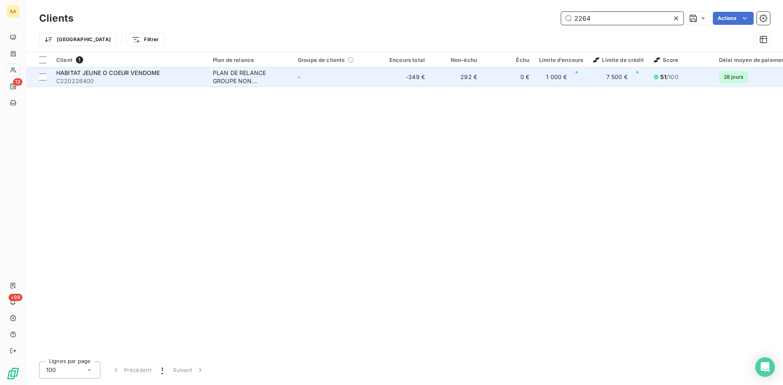
type input "2264"
click at [245, 72] on div "PLAN DE RELANCE GROUPE NON AUTOMATIQUE" at bounding box center [250, 77] width 75 height 16
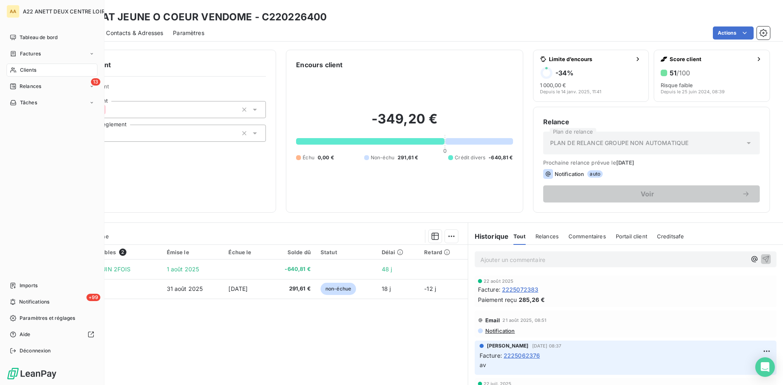
click at [29, 70] on span "Clients" at bounding box center [28, 69] width 16 height 7
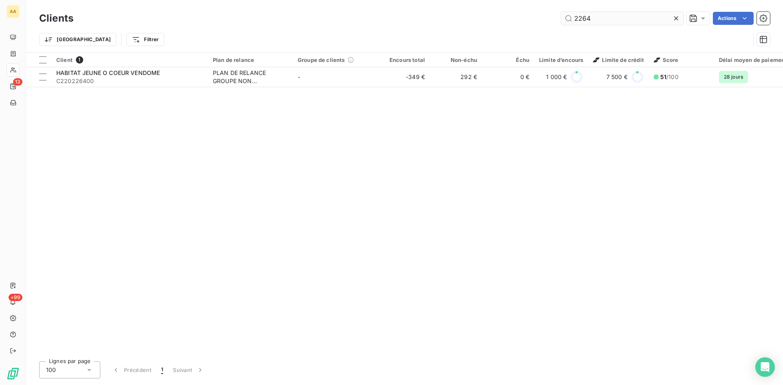
drag, startPoint x: 595, startPoint y: 15, endPoint x: 560, endPoint y: 18, distance: 35.2
click at [561, 18] on input "2264" at bounding box center [622, 18] width 122 height 13
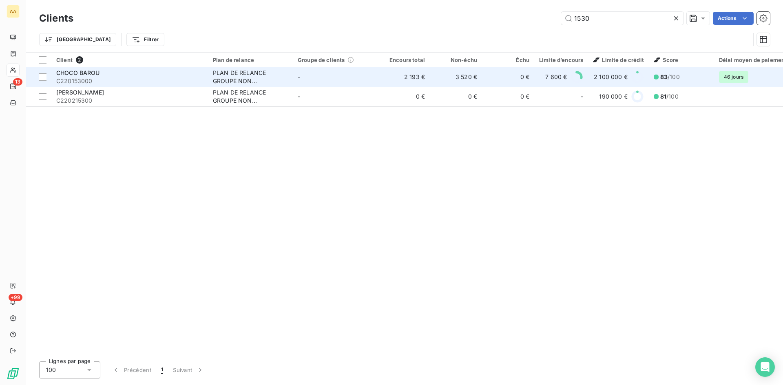
type input "1530"
click at [235, 77] on div "PLAN DE RELANCE GROUPE NON AUTOMATIQUE" at bounding box center [250, 77] width 75 height 16
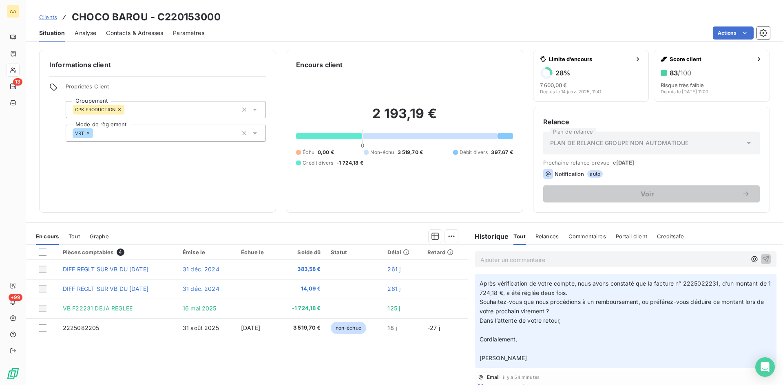
scroll to position [41, 0]
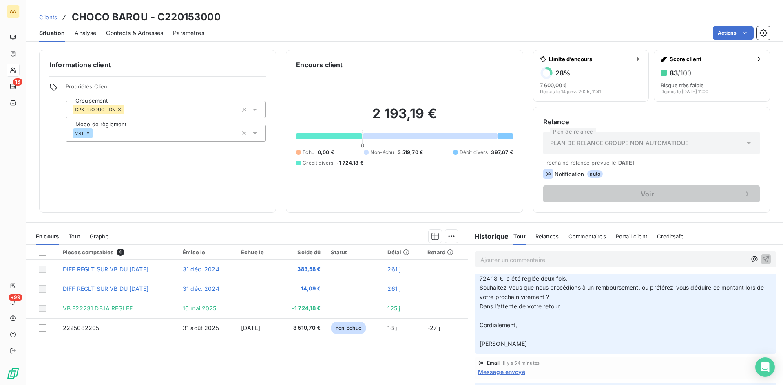
drag, startPoint x: 531, startPoint y: 345, endPoint x: 507, endPoint y: 291, distance: 59.3
click at [481, 279] on p "Bonjour, ﻿ Après vérification de votre compte, nous avons constaté que la factu…" at bounding box center [625, 297] width 292 height 103
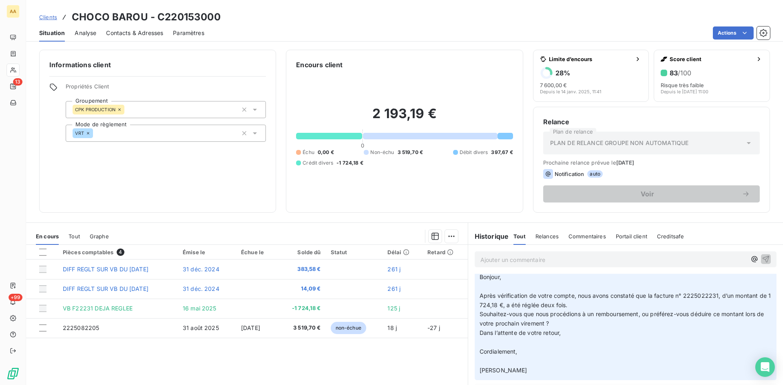
scroll to position [0, 0]
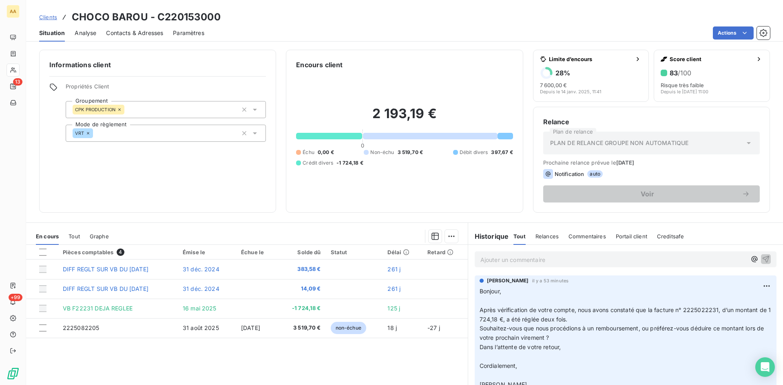
drag, startPoint x: 477, startPoint y: 292, endPoint x: 535, endPoint y: 361, distance: 89.7
click at [531, 382] on p "Bonjour, ﻿ Après vérification de votre compte, nous avons constaté que la factu…" at bounding box center [625, 338] width 292 height 103
copy p "Bonjour, ﻿ Après vérification de votre compte, nous avons constaté que la factu…"
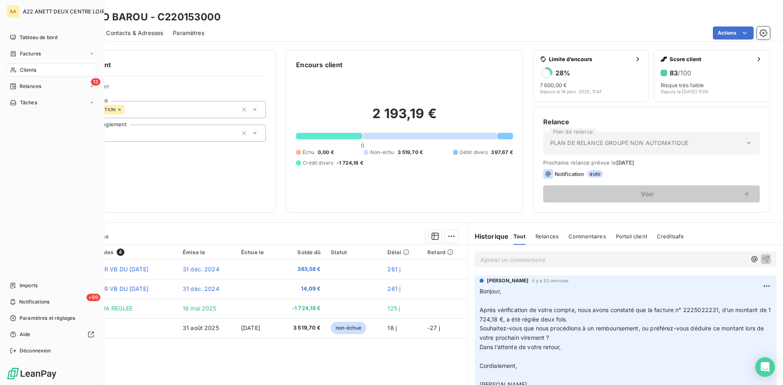
click at [26, 70] on span "Clients" at bounding box center [28, 69] width 16 height 7
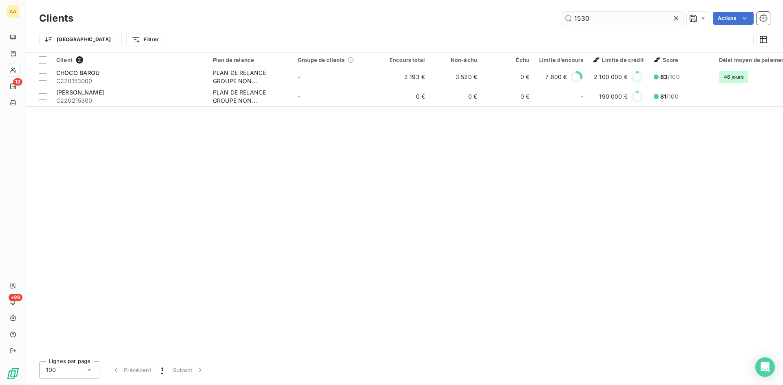
click at [587, 19] on input "1530" at bounding box center [622, 18] width 122 height 13
drag, startPoint x: 593, startPoint y: 20, endPoint x: 571, endPoint y: 19, distance: 22.4
click at [571, 19] on input "1530" at bounding box center [622, 18] width 122 height 13
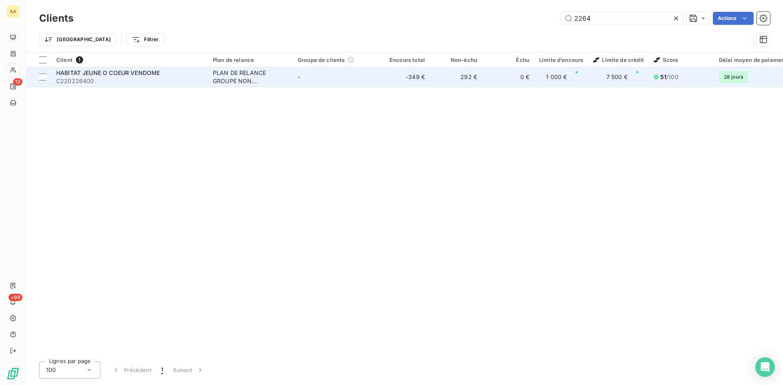
type input "2264"
click at [236, 73] on div "PLAN DE RELANCE GROUPE NON AUTOMATIQUE" at bounding box center [250, 77] width 75 height 16
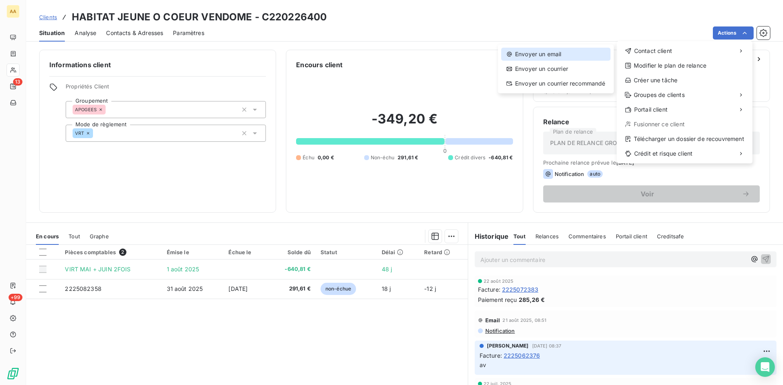
click at [563, 50] on div "Envoyer un email" at bounding box center [555, 54] width 109 height 13
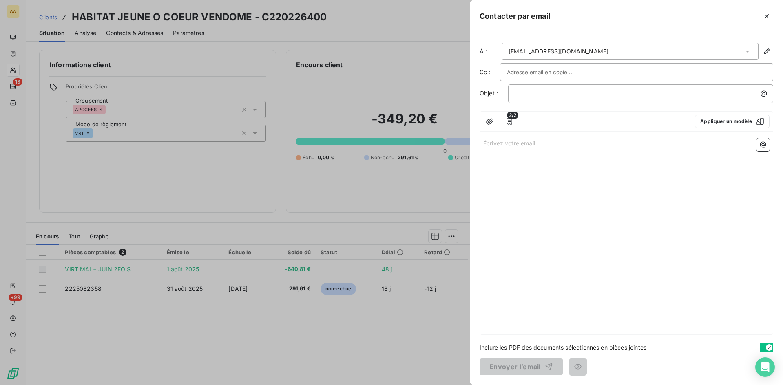
click at [495, 145] on p "Écrivez votre email ... ﻿" at bounding box center [626, 142] width 286 height 9
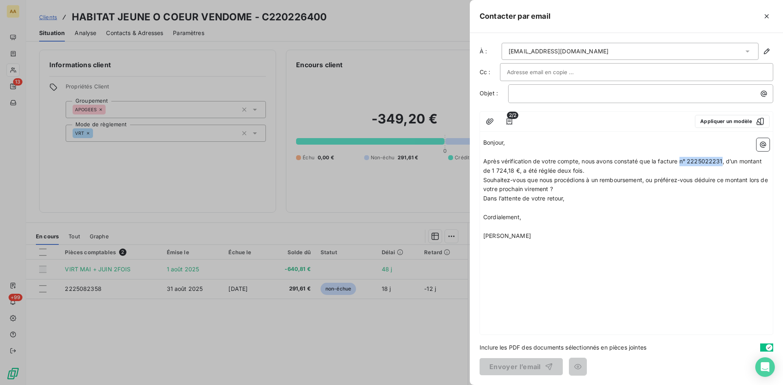
drag, startPoint x: 723, startPoint y: 161, endPoint x: 681, endPoint y: 159, distance: 41.7
click at [681, 159] on span "Après vérification de votre compte, nous avons constaté que la facture n° 22250…" at bounding box center [623, 166] width 280 height 16
drag, startPoint x: 688, startPoint y: 161, endPoint x: 679, endPoint y: 160, distance: 9.5
click at [679, 160] on span "Après vérification de votre compte, nous avons constaté que la facture DE MAI E…" at bounding box center [623, 166] width 281 height 16
drag, startPoint x: 706, startPoint y: 164, endPoint x: 705, endPoint y: 159, distance: 5.8
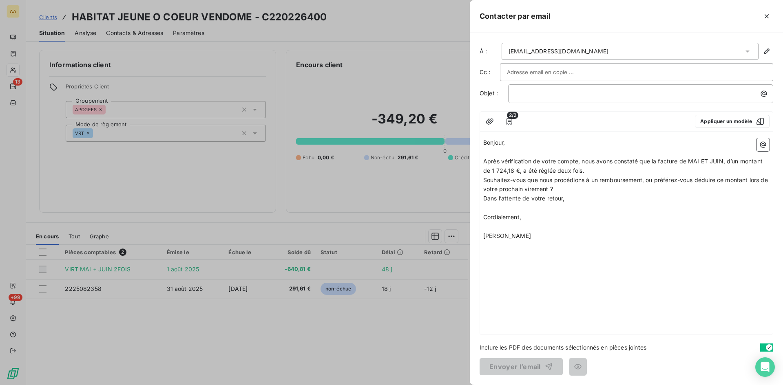
click at [705, 159] on span "Après vérification de votre compte, nous avons constaté que la facture de MAI E…" at bounding box center [623, 166] width 281 height 16
drag, startPoint x: 707, startPoint y: 158, endPoint x: 702, endPoint y: 159, distance: 5.0
click at [702, 159] on span "Après vérification de votre compte, nous avons constaté que la facture de MAI E…" at bounding box center [623, 166] width 281 height 16
click at [483, 171] on span "Après vérification de votre compte, nous avons constaté que la facture de MAI e…" at bounding box center [622, 166] width 279 height 16
drag, startPoint x: 525, startPoint y: 170, endPoint x: 510, endPoint y: 170, distance: 14.3
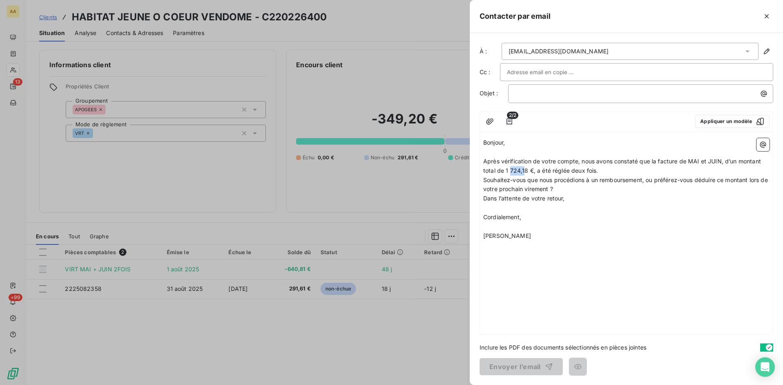
click at [510, 170] on span "Après vérification de votre compte, nous avons constaté que la facture de MAI e…" at bounding box center [622, 166] width 279 height 16
drag, startPoint x: 527, startPoint y: 171, endPoint x: 506, endPoint y: 169, distance: 21.3
click at [506, 169] on span "Après vérification de votre compte, nous avons constaté que la facture de MAI e…" at bounding box center [622, 166] width 279 height 16
drag, startPoint x: 504, startPoint y: 191, endPoint x: 497, endPoint y: 190, distance: 7.5
click at [497, 190] on span "Souhaitez-vous que nous procédions à un remboursement, ou préférez-vous déduire…" at bounding box center [626, 185] width 286 height 16
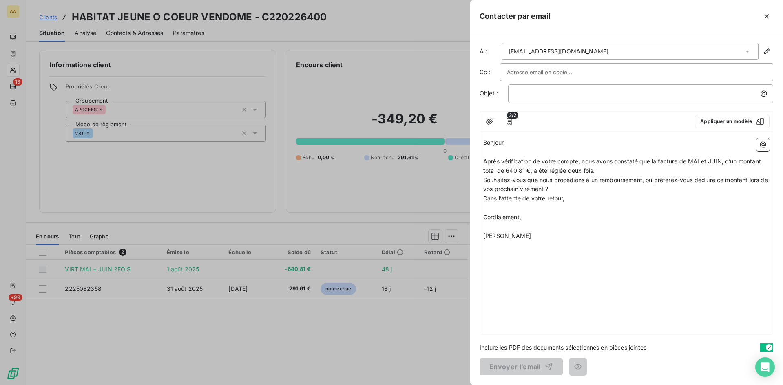
click at [528, 187] on span "Souhaitez-vous que nous procédions à un remboursement, ou préférez-vous déduire…" at bounding box center [626, 185] width 286 height 16
click at [555, 190] on span "Souhaitez-vous que nous procédions à un remboursement, ou préférez-vous déduire…" at bounding box center [626, 185] width 286 height 16
click at [557, 188] on span "Souhaitez-vous que nous procédions à un remboursement, ou préférez-vous déduire…" at bounding box center [626, 185] width 286 height 16
click at [623, 220] on p "Cordialement," at bounding box center [626, 217] width 286 height 9
click at [526, 92] on p "﻿" at bounding box center [642, 93] width 255 height 9
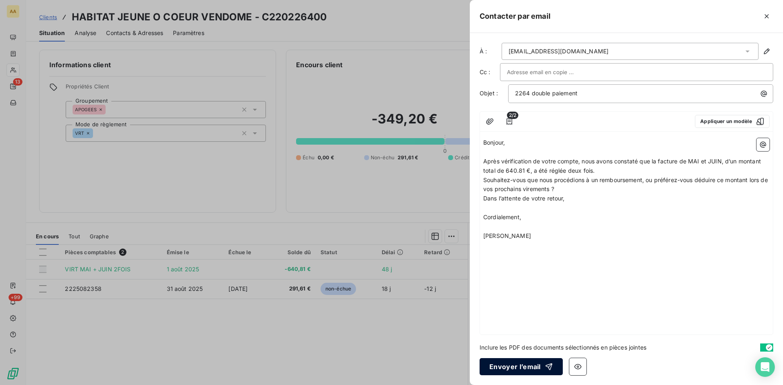
click at [514, 368] on button "Envoyer l’email" at bounding box center [520, 366] width 83 height 17
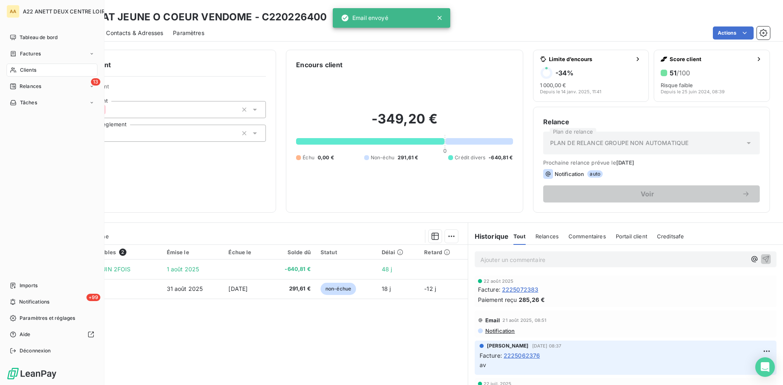
click at [26, 67] on span "Clients" at bounding box center [28, 69] width 16 height 7
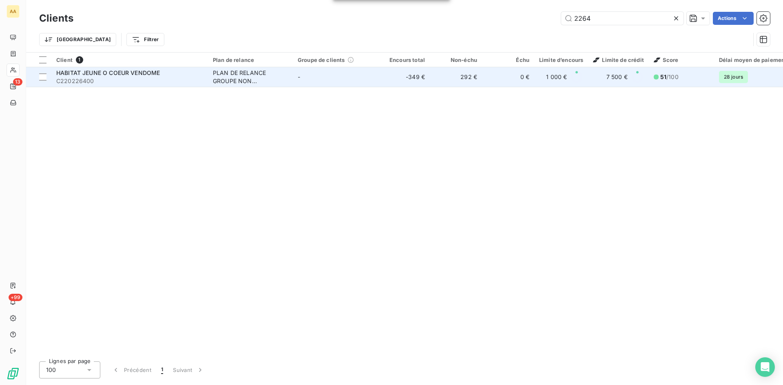
click at [243, 73] on div "PLAN DE RELANCE GROUPE NON AUTOMATIQUE" at bounding box center [250, 77] width 75 height 16
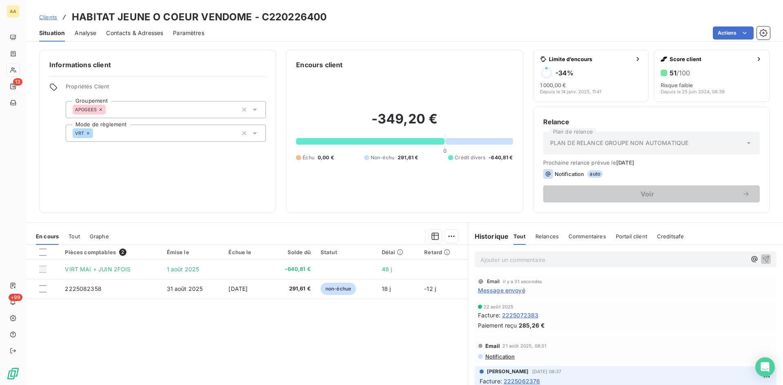
click at [512, 291] on span "Message envoyé" at bounding box center [501, 290] width 47 height 9
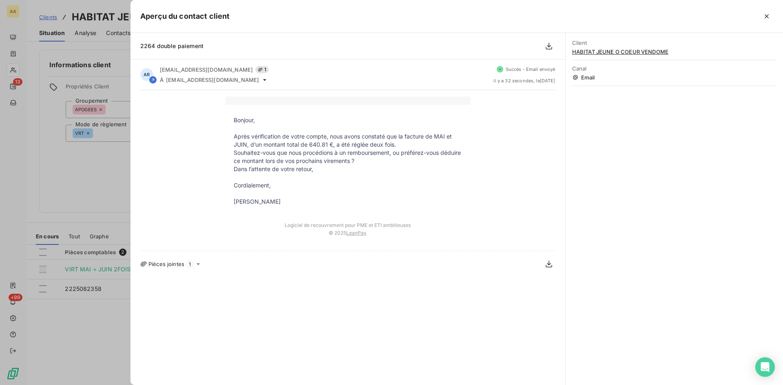
drag, startPoint x: 294, startPoint y: 200, endPoint x: 231, endPoint y: 124, distance: 98.8
click at [231, 124] on tbody "Bonjour, ﻿ Après vérification de votre compte, nous avons constaté que la factu…" at bounding box center [347, 161] width 245 height 90
copy tbody "Bonjour, ﻿ Après vérification de votre compte, nous avons constaté que la factu…"
click at [106, 220] on div at bounding box center [391, 192] width 783 height 385
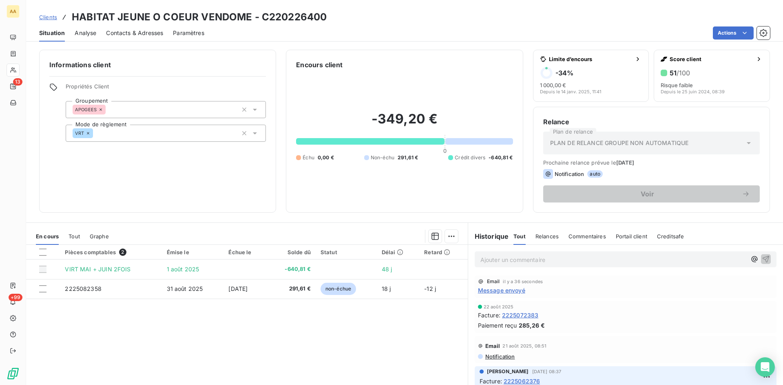
click at [482, 258] on p "Ajouter un commentaire ﻿" at bounding box center [613, 260] width 266 height 10
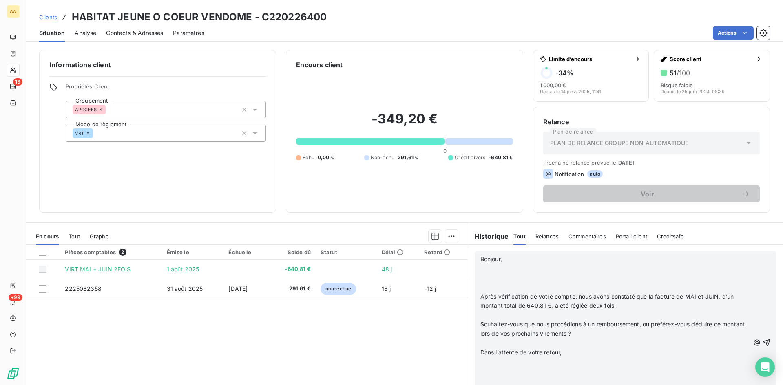
click at [530, 263] on p "Bonjour," at bounding box center [614, 259] width 269 height 9
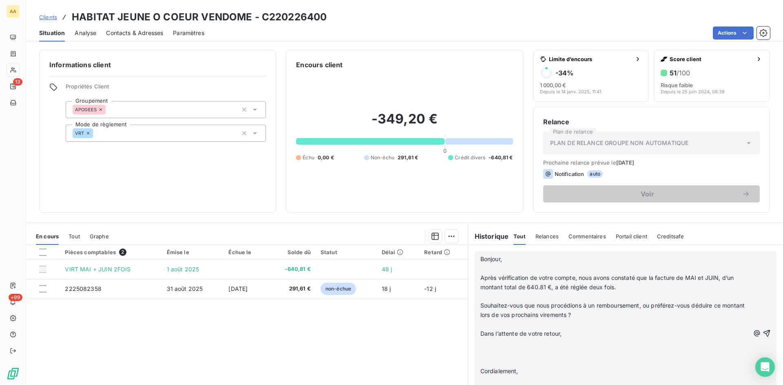
click at [598, 315] on p "Souhaitez-vous que nous procédions à un remboursement, ou préférez-vous déduire…" at bounding box center [614, 310] width 269 height 19
click at [577, 323] on p "Dans l’attente de votre retour," at bounding box center [614, 324] width 269 height 9
click at [529, 331] on p "Cordialement," at bounding box center [614, 333] width 269 height 9
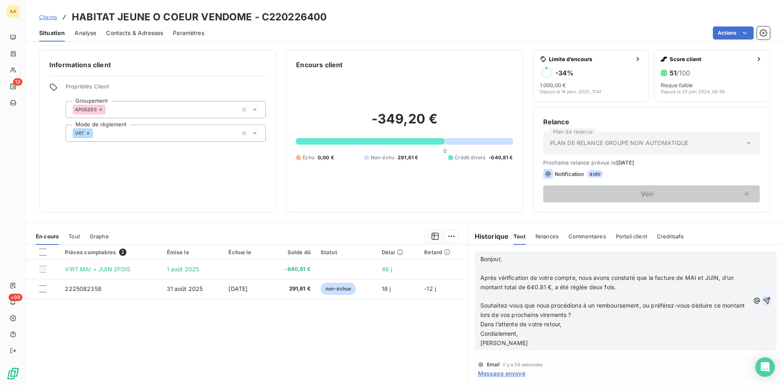
click at [763, 299] on icon "button" at bounding box center [766, 301] width 7 height 7
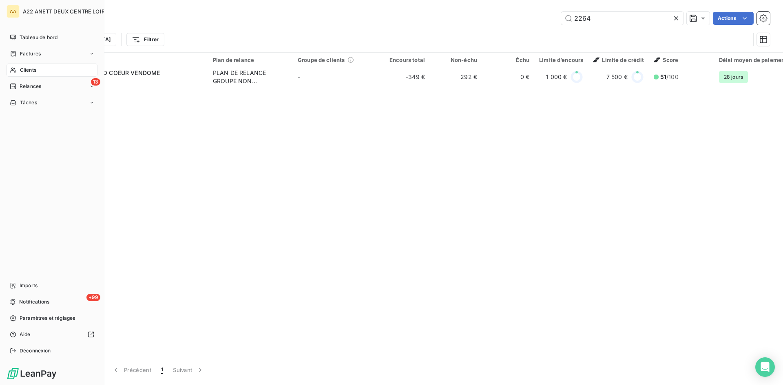
click at [37, 69] on div "Clients" at bounding box center [52, 70] width 91 height 13
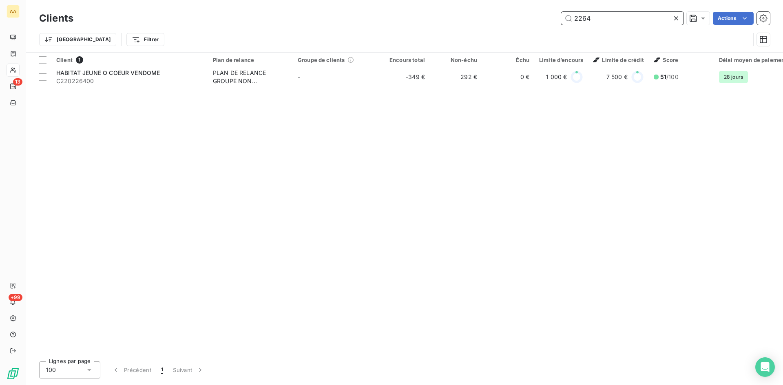
drag, startPoint x: 601, startPoint y: 19, endPoint x: 563, endPoint y: 18, distance: 38.0
click at [563, 18] on input "2264" at bounding box center [622, 18] width 122 height 13
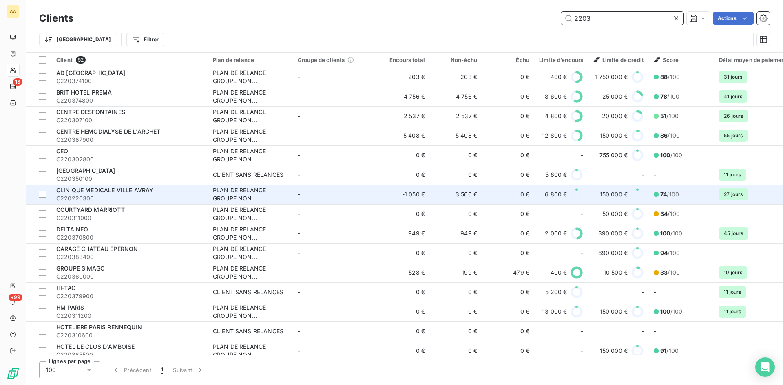
type input "2203"
click at [232, 193] on div "PLAN DE RELANCE GROUPE NON AUTOMATIQUE" at bounding box center [250, 194] width 75 height 16
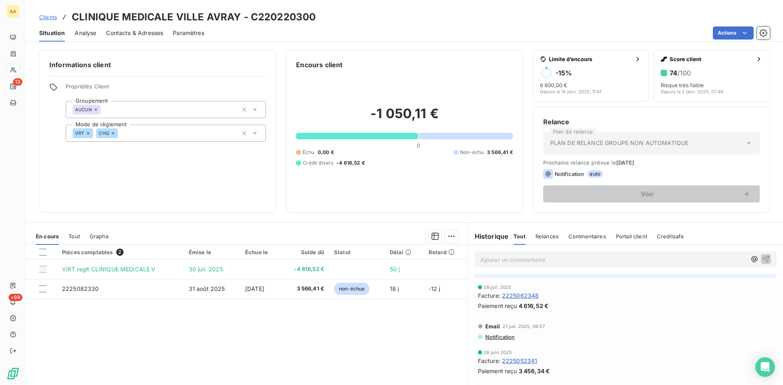
scroll to position [122, 0]
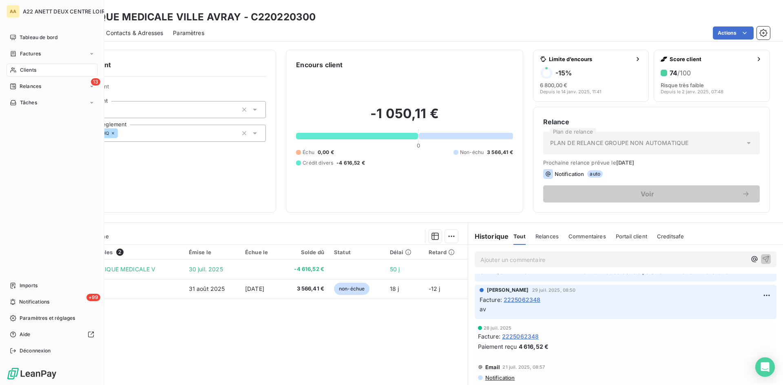
click at [31, 68] on span "Clients" at bounding box center [28, 69] width 16 height 7
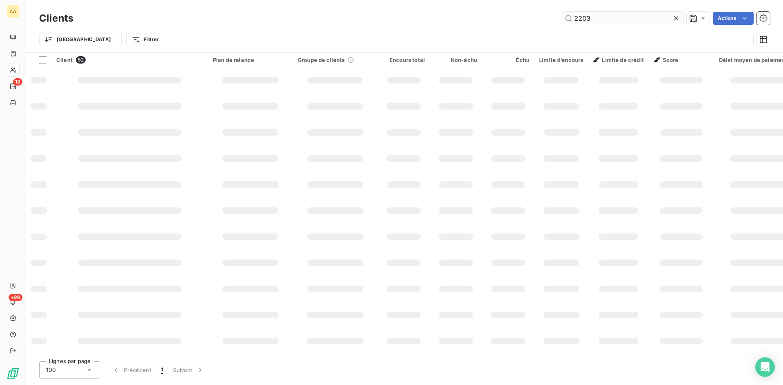
click at [576, 18] on input "2203" at bounding box center [622, 18] width 122 height 13
click at [592, 20] on input "2203" at bounding box center [622, 18] width 122 height 13
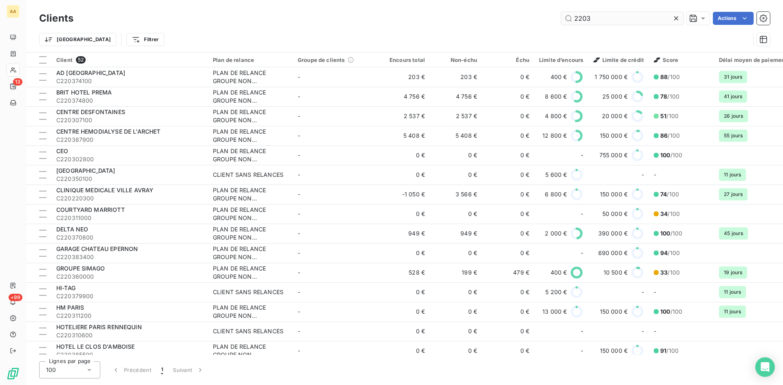
drag, startPoint x: 591, startPoint y: 20, endPoint x: 572, endPoint y: 18, distance: 19.3
click at [569, 19] on input "2203" at bounding box center [622, 18] width 122 height 13
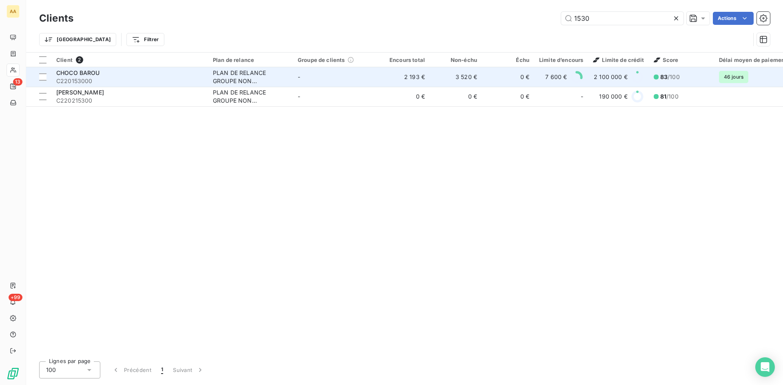
type input "1530"
click at [230, 74] on div "PLAN DE RELANCE GROUPE NON AUTOMATIQUE" at bounding box center [250, 77] width 75 height 16
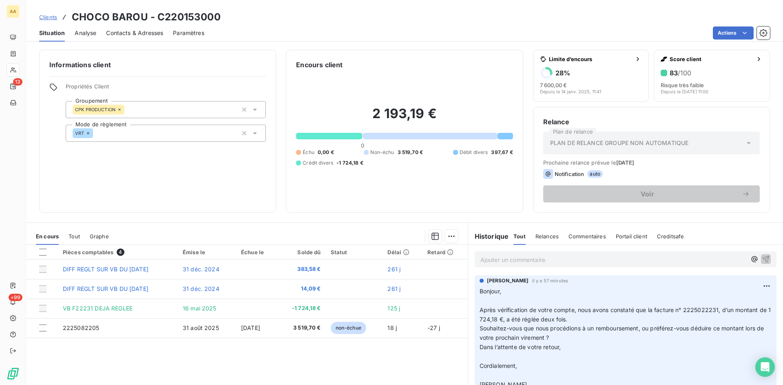
scroll to position [41, 0]
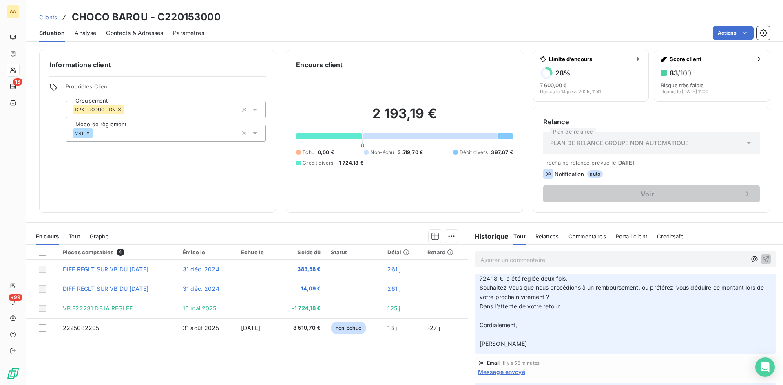
drag, startPoint x: 530, startPoint y: 347, endPoint x: 498, endPoint y: 314, distance: 46.7
click at [498, 314] on p "Bonjour, ﻿ Après vérification de votre compte, nous avons constaté que la factu…" at bounding box center [625, 297] width 292 height 103
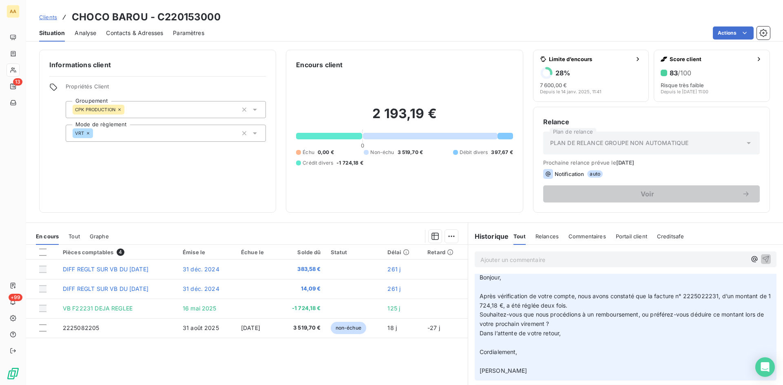
scroll to position [0, 0]
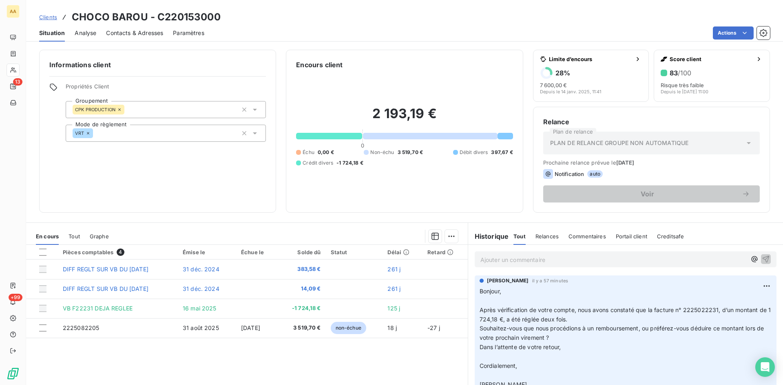
drag, startPoint x: 476, startPoint y: 292, endPoint x: 512, endPoint y: 350, distance: 68.0
click at [531, 381] on p "Bonjour, ﻿ Après vérification de votre compte, nous avons constaté que la factu…" at bounding box center [625, 338] width 292 height 103
copy p "Bonjour, ﻿ Après vérification de votre compte, nous avons constaté que la factu…"
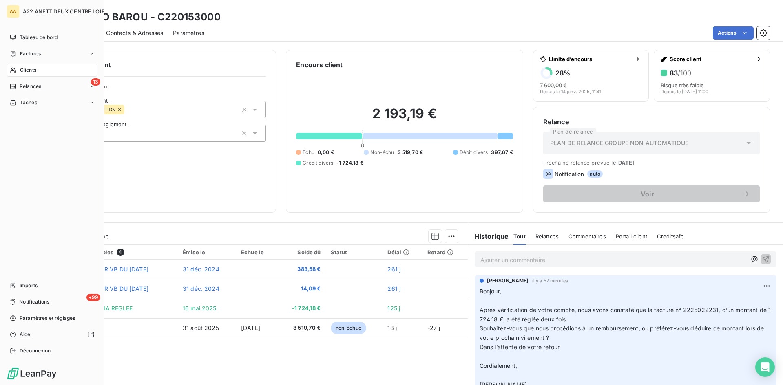
click at [22, 71] on span "Clients" at bounding box center [28, 69] width 16 height 7
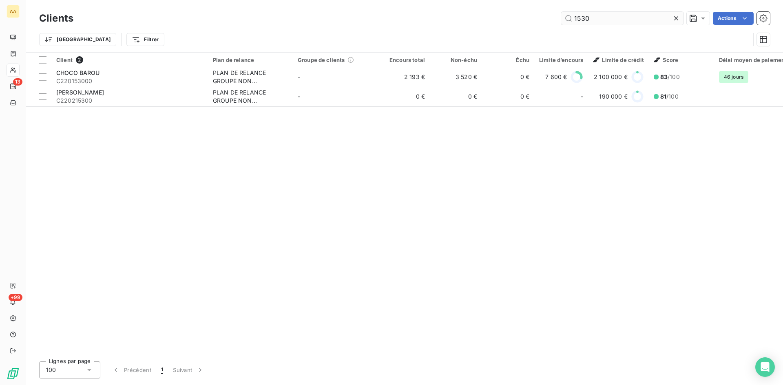
click at [584, 18] on input "1530" at bounding box center [622, 18] width 122 height 13
click at [569, 19] on input "1530" at bounding box center [622, 18] width 122 height 13
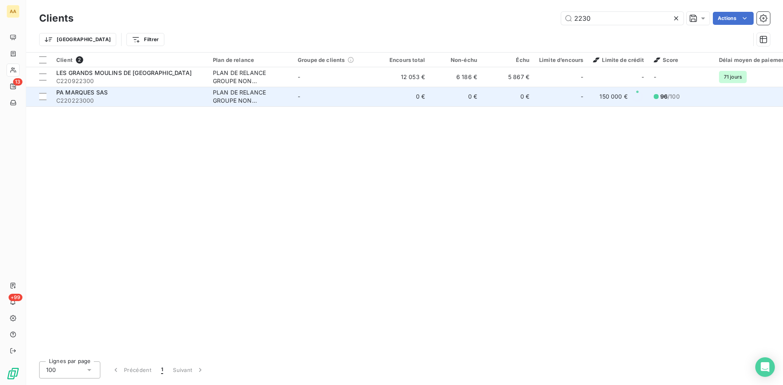
type input "2230"
click at [225, 95] on div "PLAN DE RELANCE GROUPE NON AUTOMATIQUE" at bounding box center [250, 96] width 75 height 16
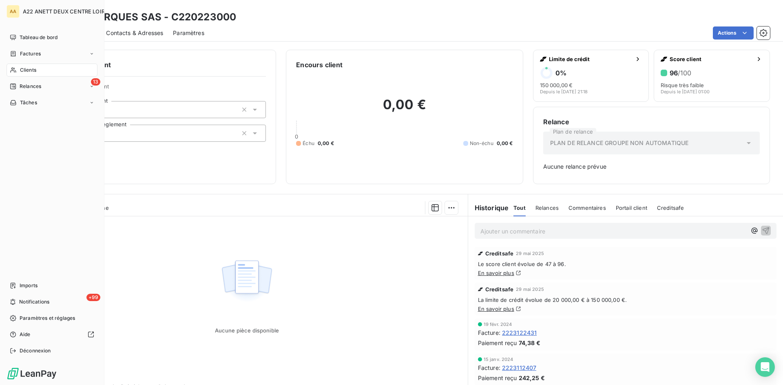
click at [23, 73] on span "Clients" at bounding box center [28, 69] width 16 height 7
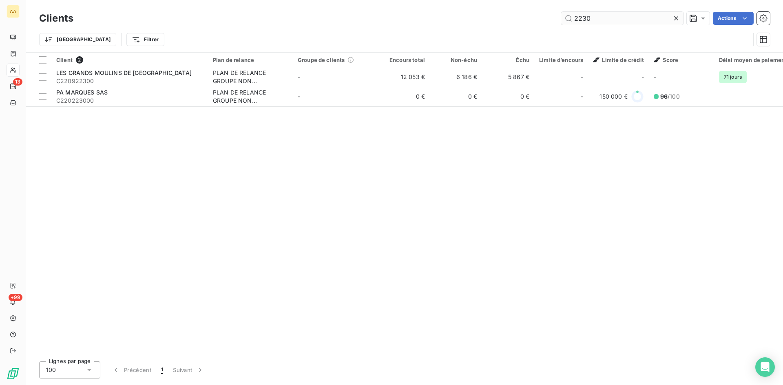
drag, startPoint x: 586, startPoint y: 19, endPoint x: 581, endPoint y: 17, distance: 5.1
click at [581, 17] on input "2230" at bounding box center [622, 18] width 122 height 13
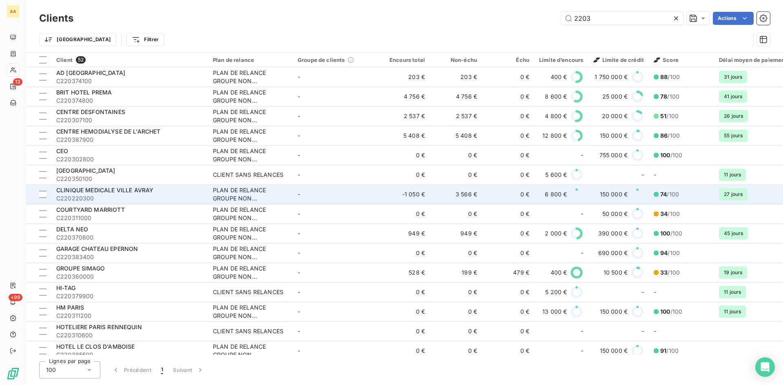
type input "2203"
click at [221, 193] on div "PLAN DE RELANCE GROUPE NON AUTOMATIQUE" at bounding box center [250, 194] width 75 height 16
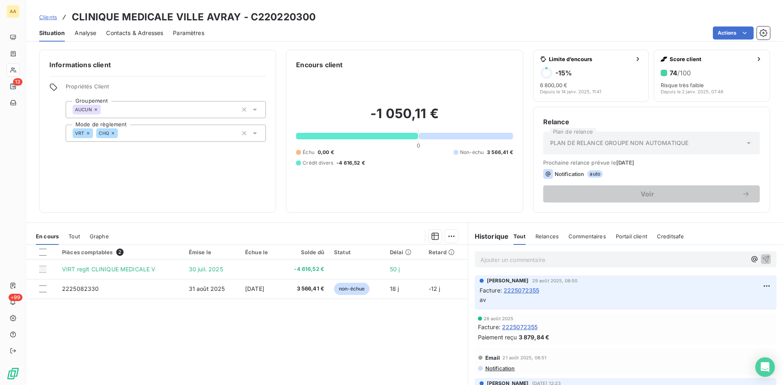
click at [488, 261] on p "Ajouter un commentaire ﻿" at bounding box center [613, 260] width 266 height 10
click at [749, 32] on html "AA 13 +99 Clients CLINIQUE MEDICALE VILLE AVRAY - C220220300 Situation Analyse …" at bounding box center [391, 192] width 783 height 385
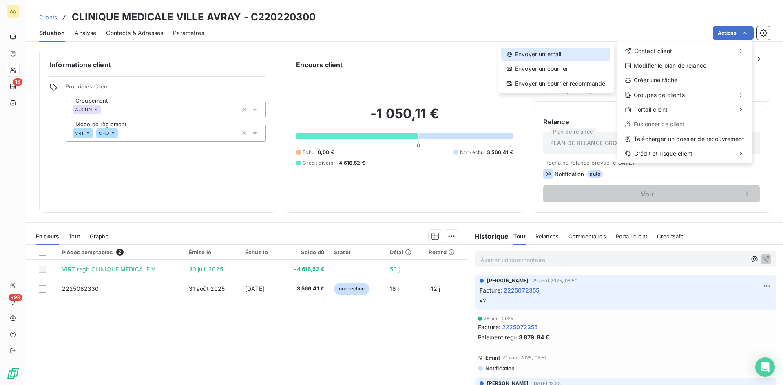
click at [560, 53] on div "Envoyer un email" at bounding box center [555, 54] width 109 height 13
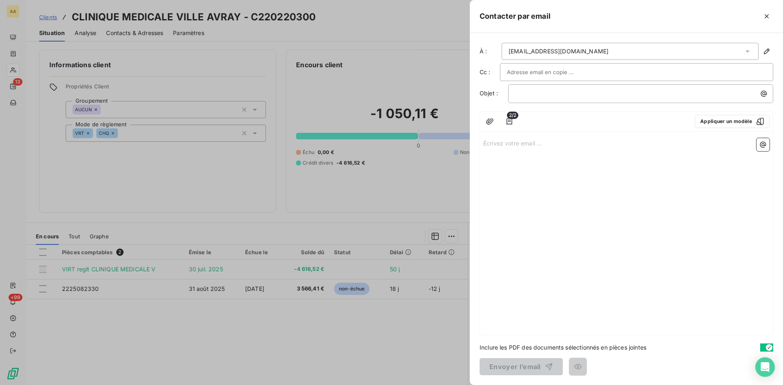
click at [489, 143] on p "Écrivez votre email ... ﻿" at bounding box center [626, 142] width 286 height 9
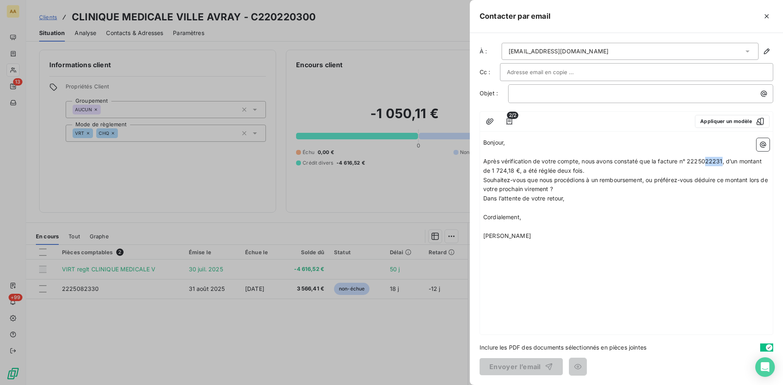
drag, startPoint x: 722, startPoint y: 161, endPoint x: 706, endPoint y: 161, distance: 15.5
click at [706, 161] on span "Après vérification de votre compte, nous avons constaté que la facture n° 22250…" at bounding box center [623, 166] width 280 height 16
drag, startPoint x: 514, startPoint y: 168, endPoint x: 492, endPoint y: 168, distance: 21.6
click at [492, 168] on span "Après vérification de votre compte, nous avons constaté que la facture n° 22250…" at bounding box center [623, 166] width 281 height 16
drag, startPoint x: 503, startPoint y: 190, endPoint x: 498, endPoint y: 188, distance: 4.8
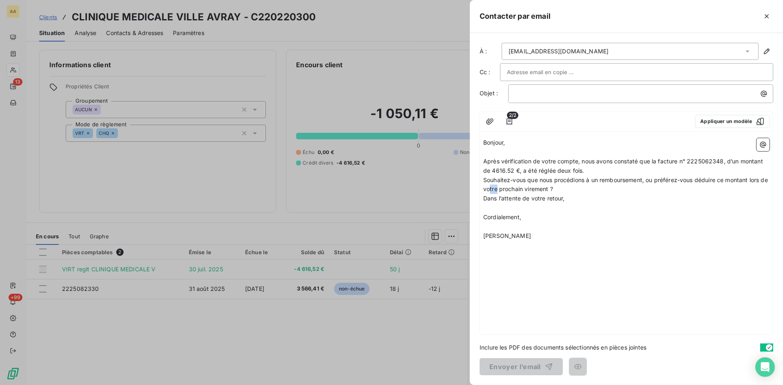
click at [498, 188] on span "Souhaitez-vous que nous procédions à un remboursement, ou préférez-vous déduire…" at bounding box center [626, 185] width 286 height 16
click at [526, 190] on span "Souhaitez-vous que nous procédions à un remboursement, ou préférez-vous déduire…" at bounding box center [626, 185] width 286 height 16
click at [556, 188] on span "Souhaitez-vous que nous procédions à un remboursement, ou préférez-vous déduire…" at bounding box center [626, 185] width 286 height 16
click at [619, 220] on p "Cordialement," at bounding box center [626, 217] width 286 height 9
click at [521, 95] on p "﻿" at bounding box center [642, 93] width 255 height 9
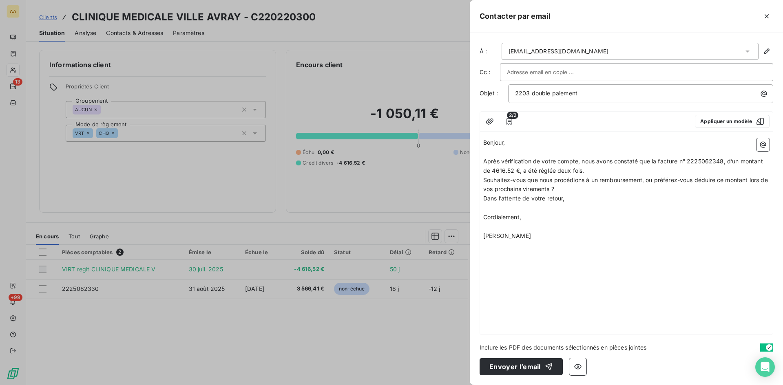
click at [614, 262] on div "Bonjour, ﻿ Après vérification de votre compte, nous avons constaté que la factu…" at bounding box center [626, 235] width 293 height 200
click at [520, 364] on button "Envoyer l’email" at bounding box center [520, 366] width 83 height 17
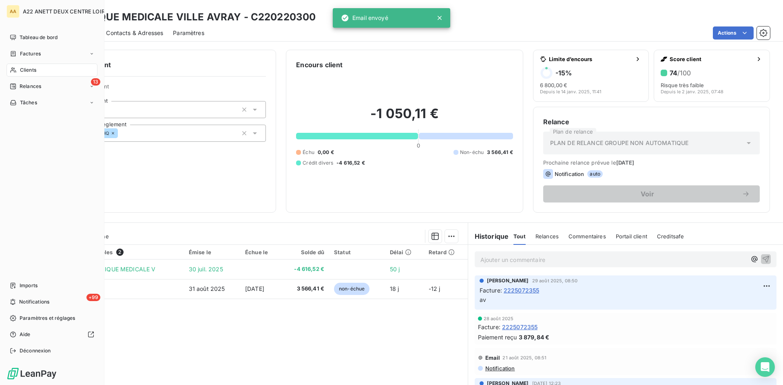
click at [33, 68] on span "Clients" at bounding box center [28, 69] width 16 height 7
click at [31, 68] on span "Clients" at bounding box center [28, 69] width 16 height 7
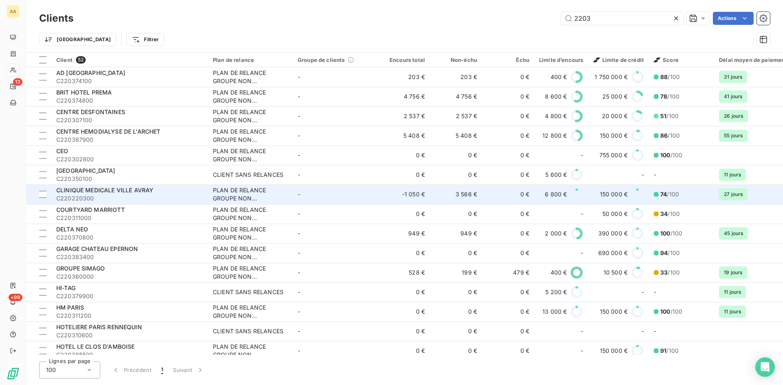
click at [233, 194] on div "PLAN DE RELANCE GROUPE NON AUTOMATIQUE" at bounding box center [250, 194] width 75 height 16
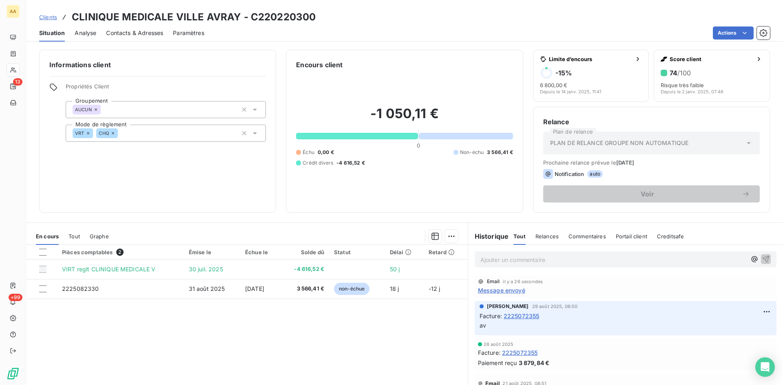
click at [503, 290] on span "Message envoyé" at bounding box center [501, 290] width 47 height 9
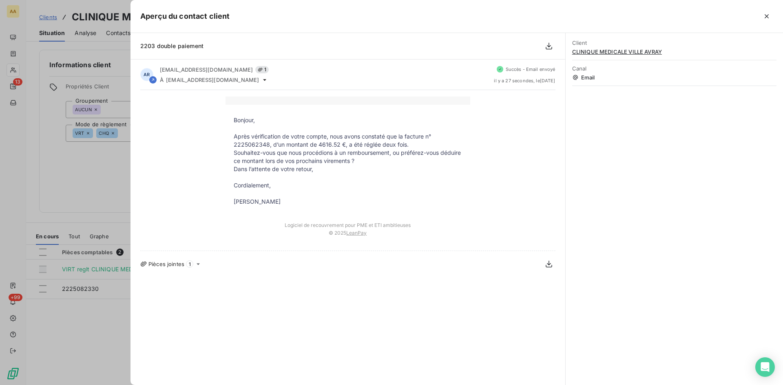
drag, startPoint x: 289, startPoint y: 201, endPoint x: 228, endPoint y: 123, distance: 99.0
click at [228, 123] on tbody "Bonjour, ﻿ Après vérification de votre compte, nous avons constaté que la factu…" at bounding box center [347, 161] width 245 height 90
copy tbody "Bonjour, ﻿ Après vérification de votre compte, nous avons constaté que la factu…"
click at [87, 251] on div at bounding box center [391, 192] width 783 height 385
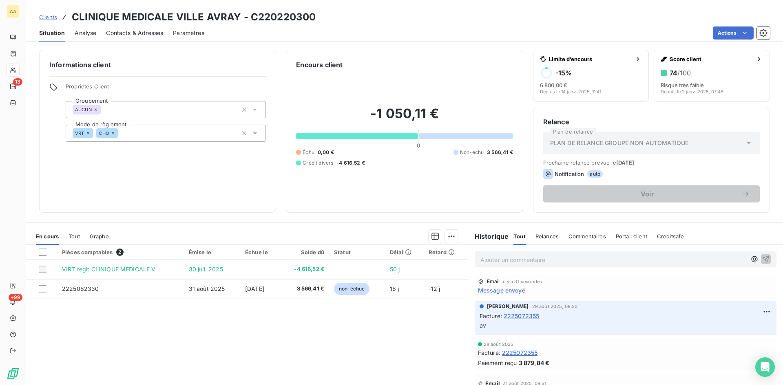
click at [480, 261] on p "Ajouter un commentaire ﻿" at bounding box center [613, 260] width 266 height 10
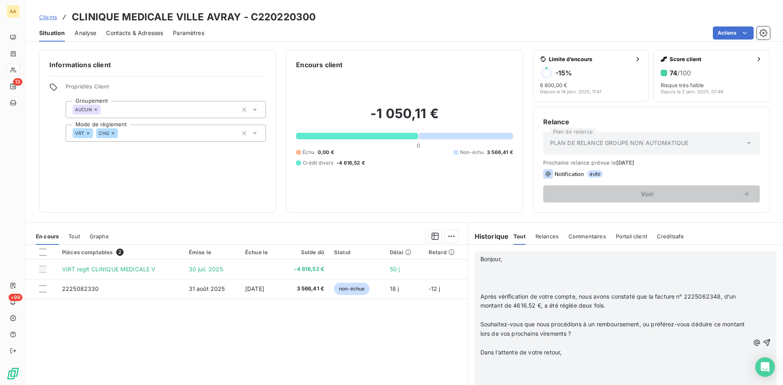
click at [508, 260] on p "Bonjour," at bounding box center [614, 259] width 269 height 9
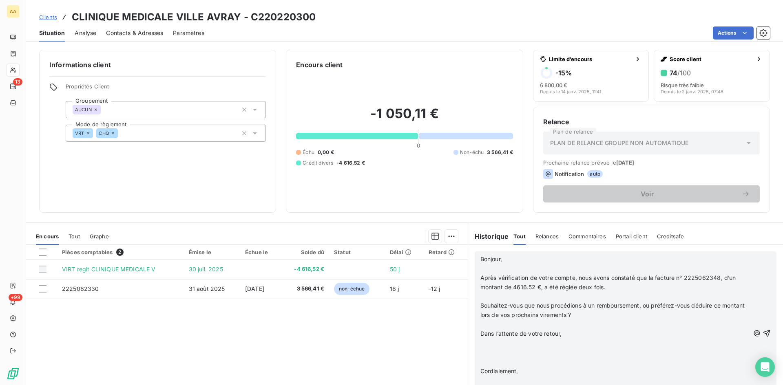
click at [607, 288] on p "Après vérification de votre compte, nous avons constaté que la facture n° 22250…" at bounding box center [614, 283] width 269 height 19
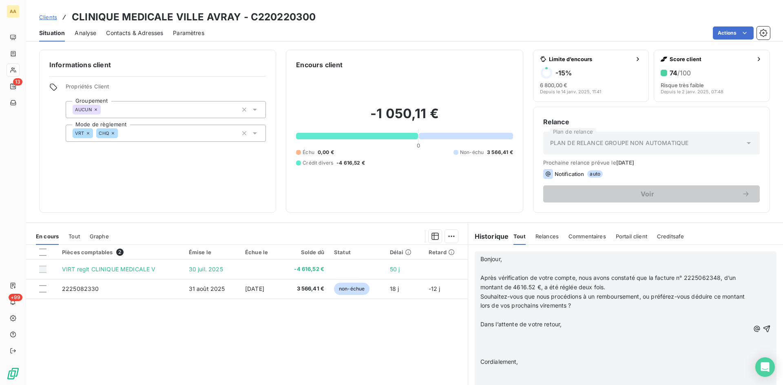
click at [608, 305] on p "Souhaitez-vous que nous procédions à un remboursement, ou préférez-vous déduire…" at bounding box center [614, 301] width 269 height 19
click at [577, 321] on p "﻿" at bounding box center [614, 324] width 269 height 9
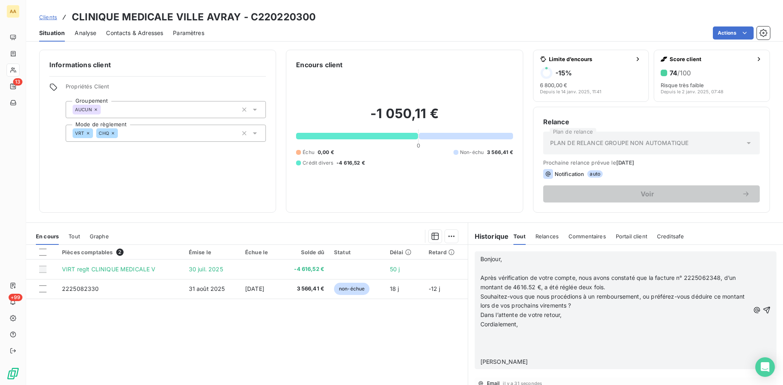
click at [546, 326] on p "Cordialement," at bounding box center [614, 324] width 269 height 9
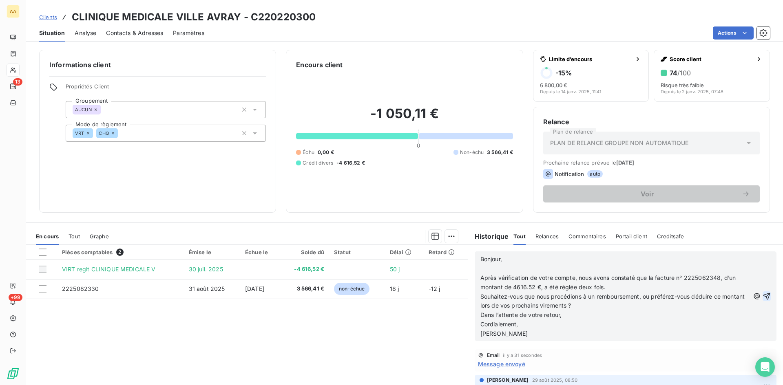
click at [762, 298] on icon "button" at bounding box center [766, 296] width 8 height 8
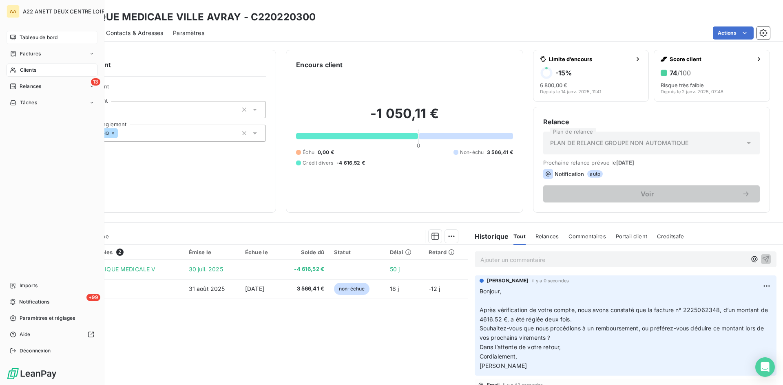
click at [21, 38] on span "Tableau de bord" at bounding box center [39, 37] width 38 height 7
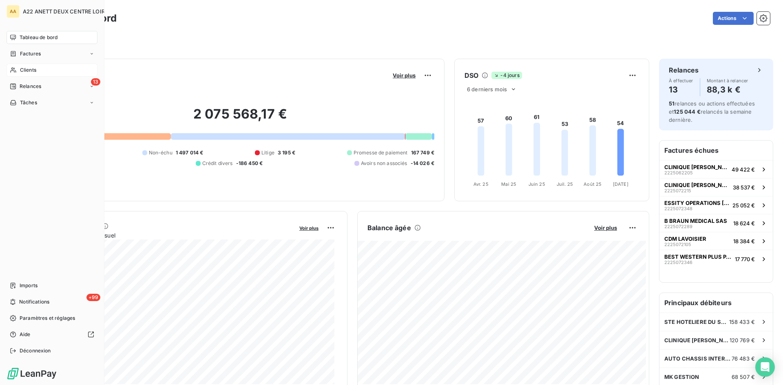
click at [28, 69] on span "Clients" at bounding box center [28, 69] width 16 height 7
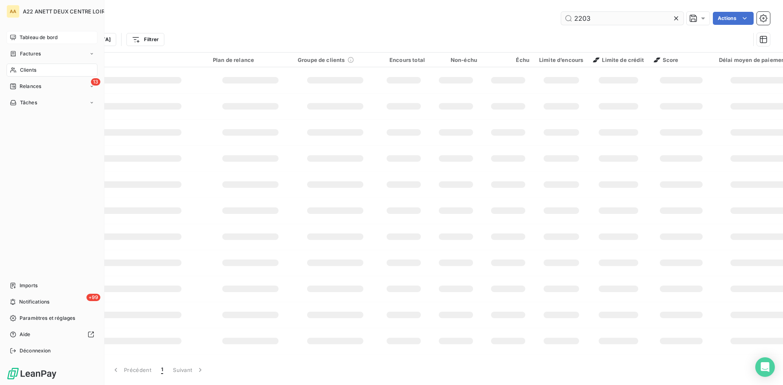
click at [570, 15] on input "2203" at bounding box center [622, 18] width 122 height 13
click at [588, 17] on input "2203" at bounding box center [622, 18] width 122 height 13
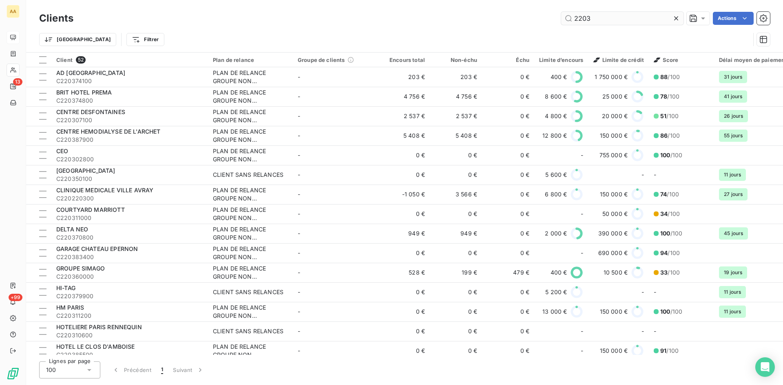
drag, startPoint x: 591, startPoint y: 18, endPoint x: 572, endPoint y: 16, distance: 18.8
click at [572, 16] on input "2203" at bounding box center [622, 18] width 122 height 13
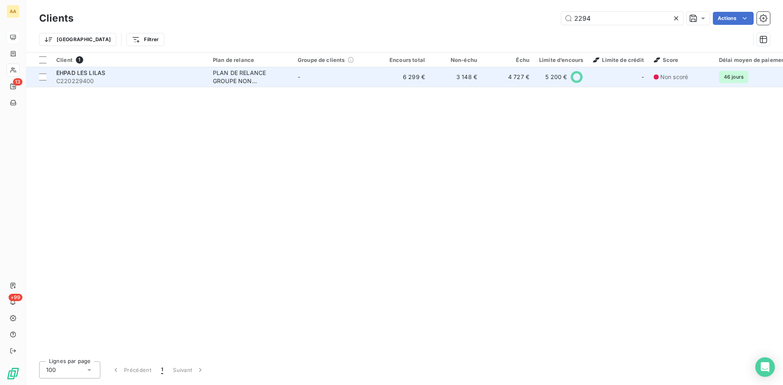
type input "2294"
click at [223, 78] on div "PLAN DE RELANCE GROUPE NON AUTOMATIQUE" at bounding box center [250, 77] width 75 height 16
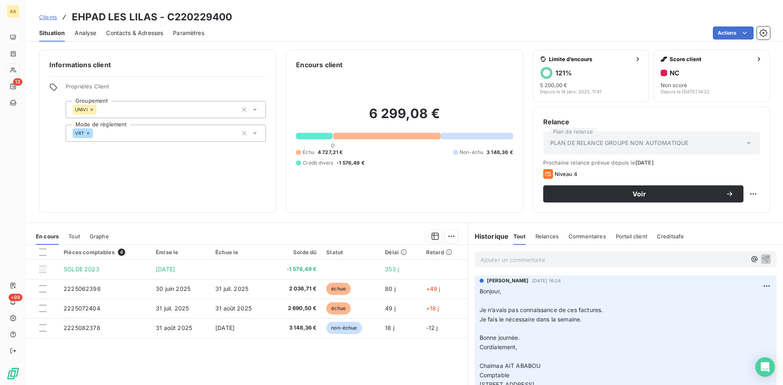
click at [481, 261] on p "Ajouter un commentaire ﻿" at bounding box center [613, 260] width 266 height 10
click at [762, 258] on icon "button" at bounding box center [765, 259] width 7 height 7
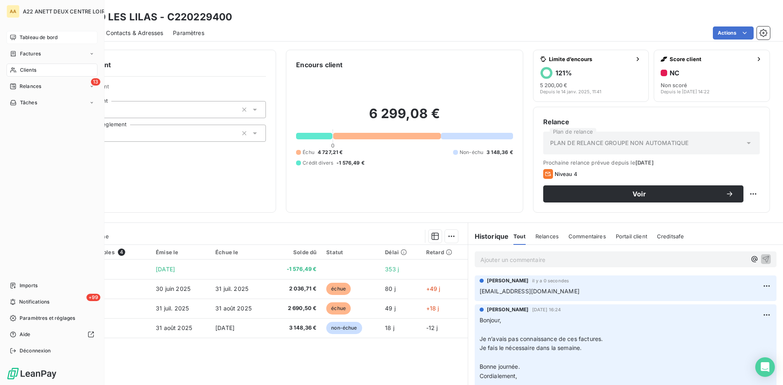
click at [33, 36] on span "Tableau de bord" at bounding box center [39, 37] width 38 height 7
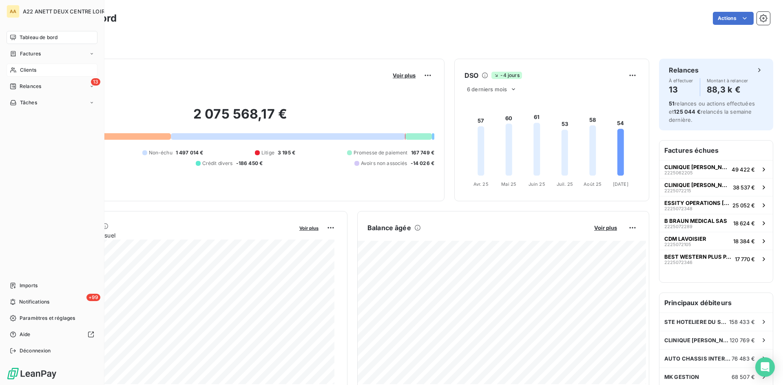
click at [25, 68] on span "Clients" at bounding box center [28, 69] width 16 height 7
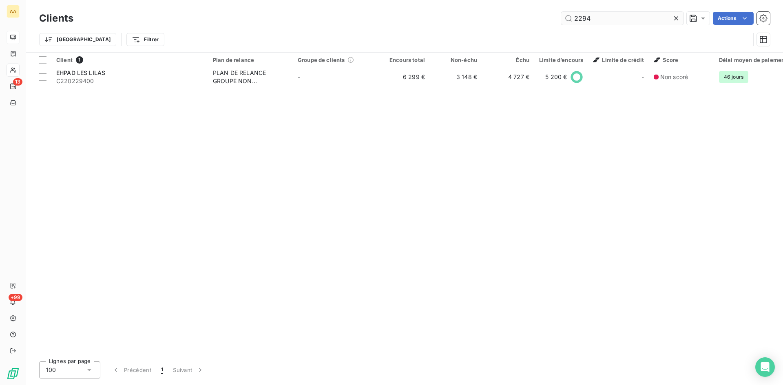
drag, startPoint x: 594, startPoint y: 20, endPoint x: 569, endPoint y: 22, distance: 24.9
click at [569, 22] on input "2294" at bounding box center [622, 18] width 122 height 13
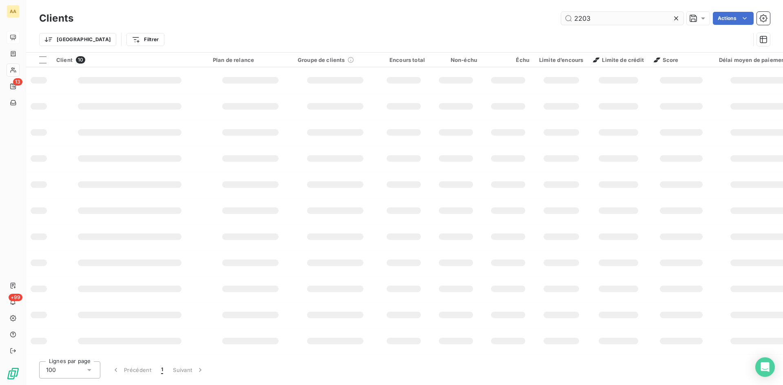
click at [584, 20] on input "2203" at bounding box center [622, 18] width 122 height 13
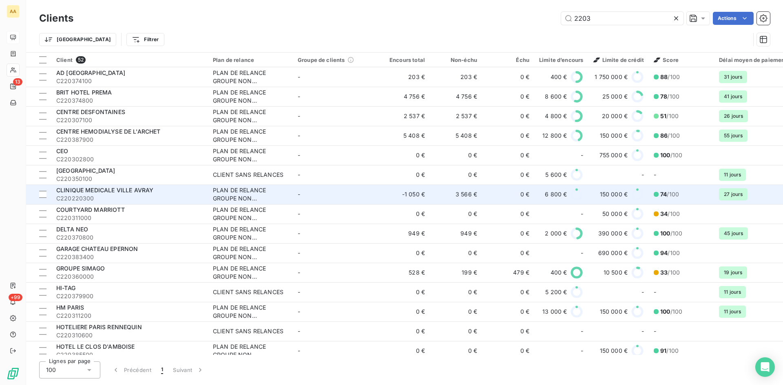
type input "2203"
click at [236, 190] on div "PLAN DE RELANCE GROUPE NON AUTOMATIQUE" at bounding box center [250, 194] width 75 height 16
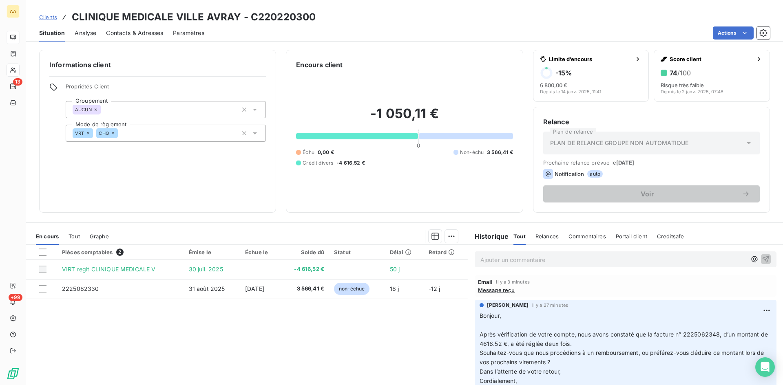
click at [512, 256] on p "Ajouter un commentaire ﻿" at bounding box center [613, 260] width 266 height 10
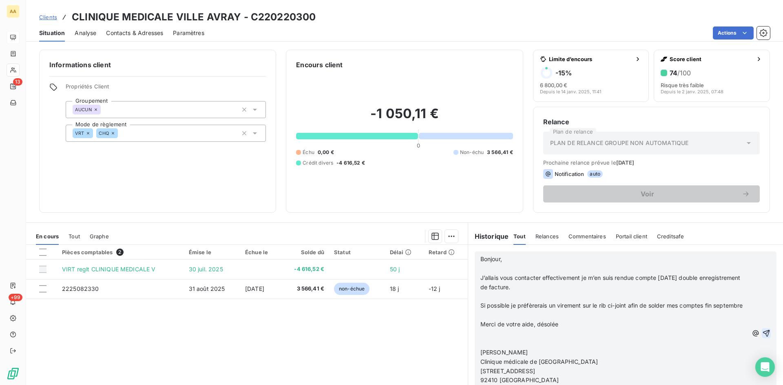
click at [762, 336] on icon "button" at bounding box center [766, 333] width 8 height 8
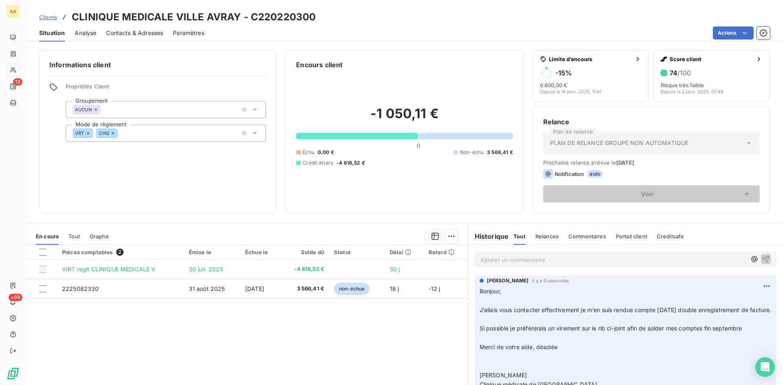
click at [502, 256] on p "Ajouter un commentaire ﻿" at bounding box center [613, 260] width 266 height 10
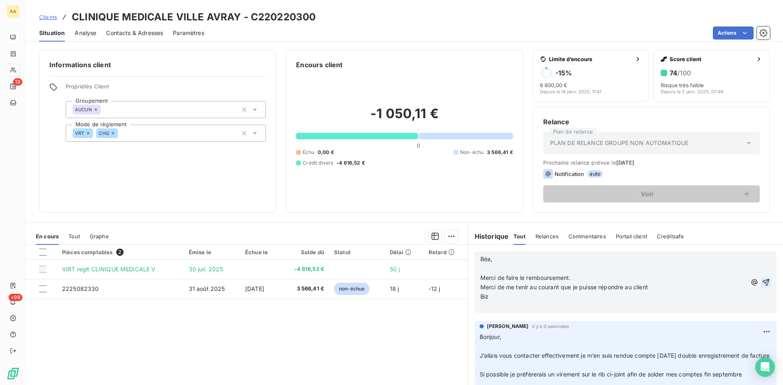
click at [762, 281] on icon "button" at bounding box center [765, 282] width 7 height 7
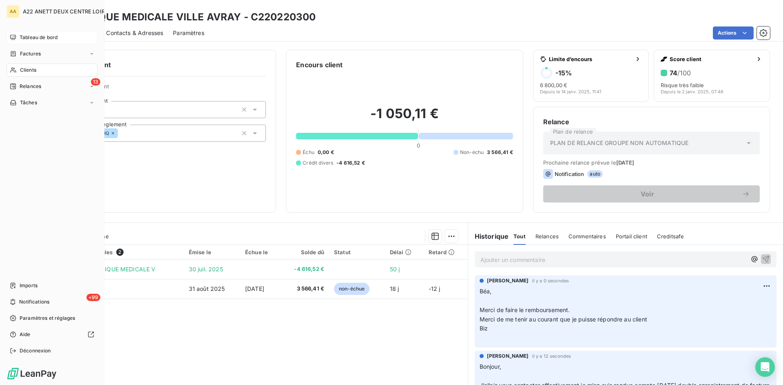
click at [24, 68] on span "Clients" at bounding box center [28, 69] width 16 height 7
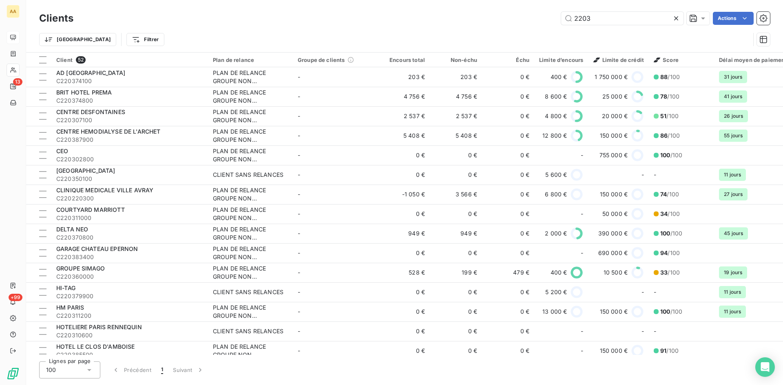
click at [13, 67] on icon at bounding box center [13, 70] width 7 height 7
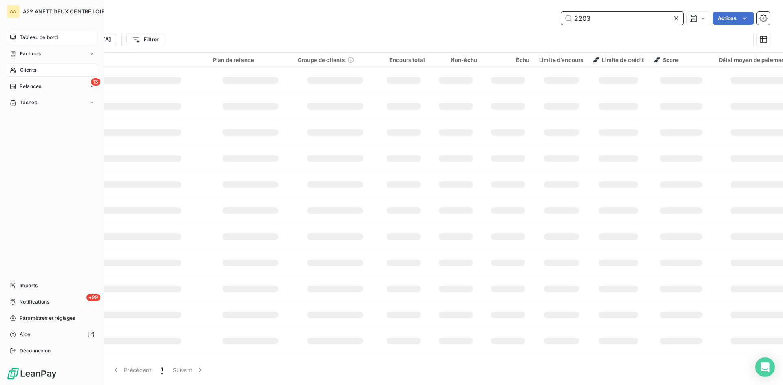
click at [596, 18] on input "2203" at bounding box center [622, 18] width 122 height 13
click at [592, 18] on input "2203" at bounding box center [622, 18] width 122 height 13
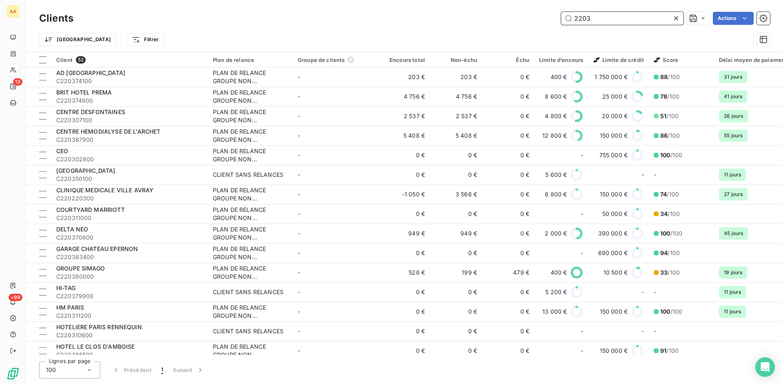
drag, startPoint x: 591, startPoint y: 17, endPoint x: 584, endPoint y: 20, distance: 7.5
click at [586, 15] on input "2203" at bounding box center [622, 18] width 122 height 13
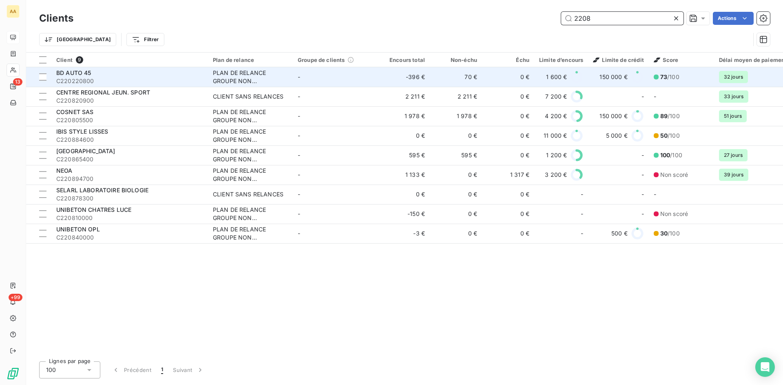
type input "2208"
click at [235, 75] on div "PLAN DE RELANCE GROUPE NON AUTOMATIQUE" at bounding box center [250, 77] width 75 height 16
